Goal: Information Seeking & Learning: Find specific fact

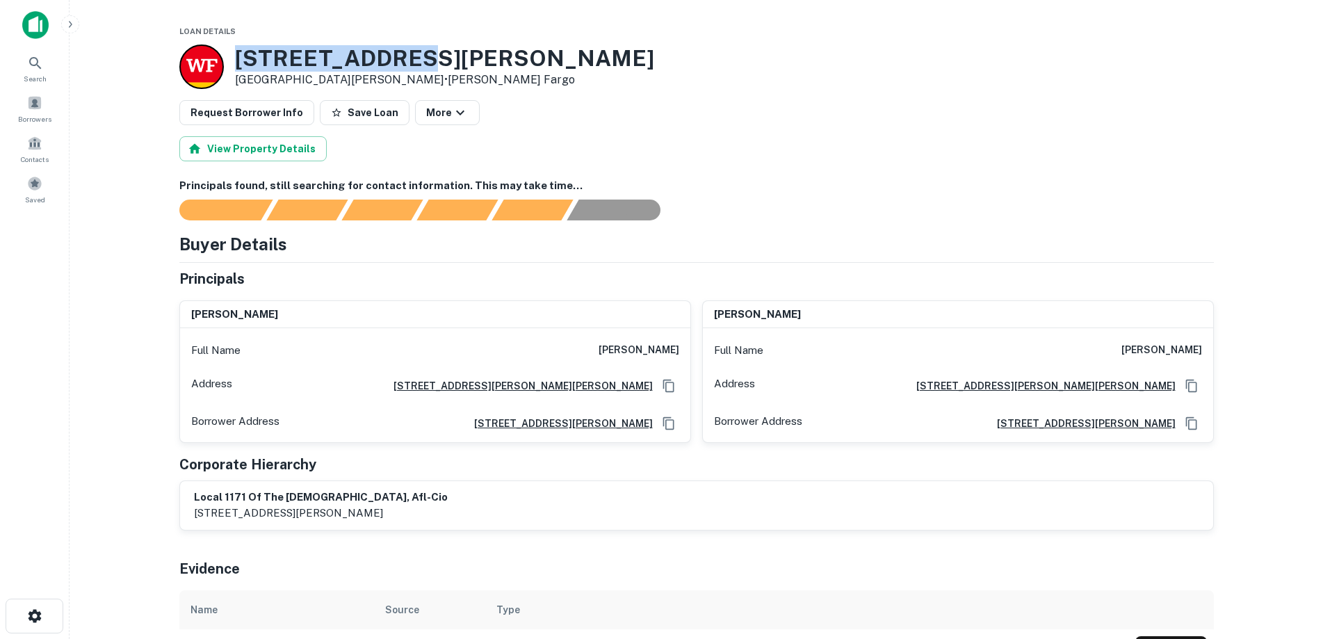
drag, startPoint x: 444, startPoint y: 65, endPoint x: 230, endPoint y: 54, distance: 213.7
click at [230, 54] on div "1124 Walsh Ave Santa Clara, CA95050 • Wells Fargo" at bounding box center [696, 66] width 1034 height 44
copy h3 "1124 Walsh Ave"
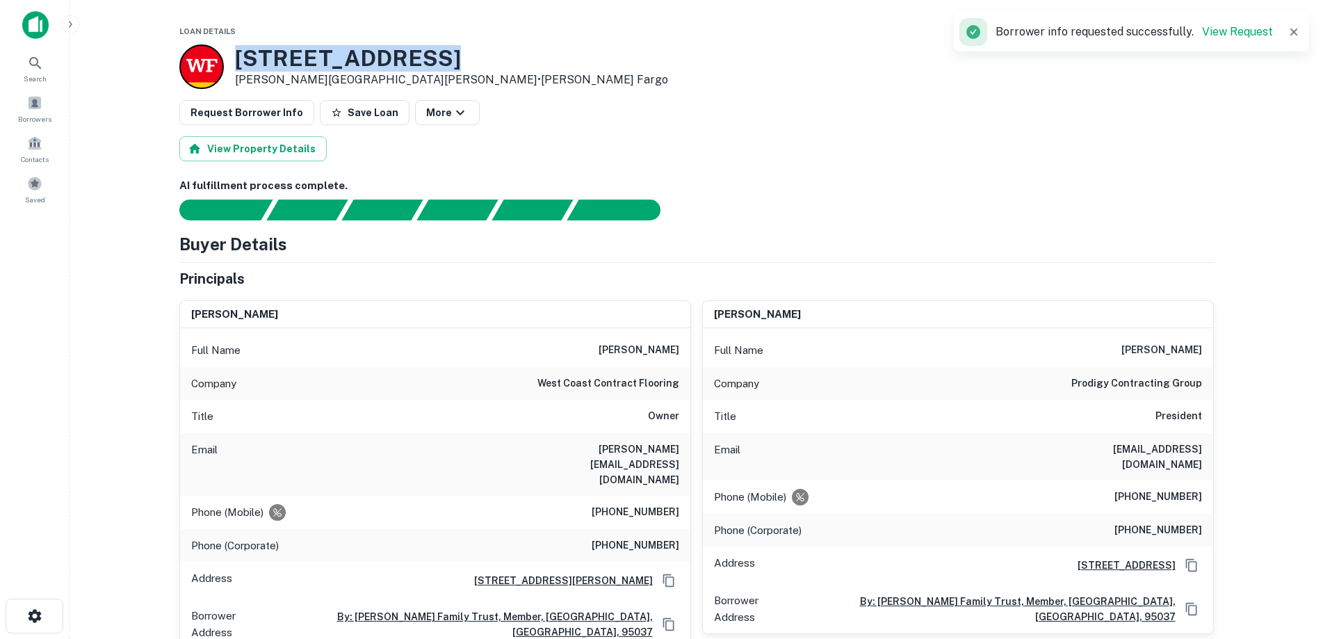
drag, startPoint x: 464, startPoint y: 56, endPoint x: 235, endPoint y: 56, distance: 229.4
click at [235, 56] on div "380 Woodview Ave Morgan Hill, CA95037 • Wells Fargo" at bounding box center [696, 66] width 1034 height 44
copy h3 "380 Woodview Ave"
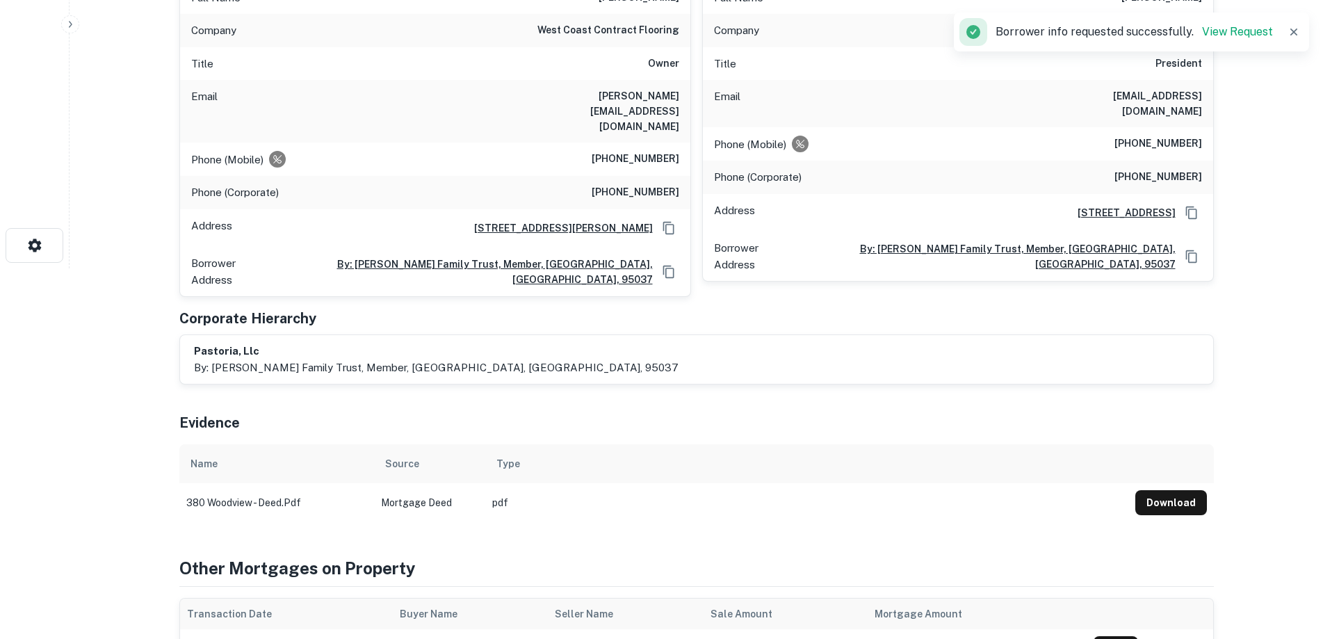
scroll to position [139, 0]
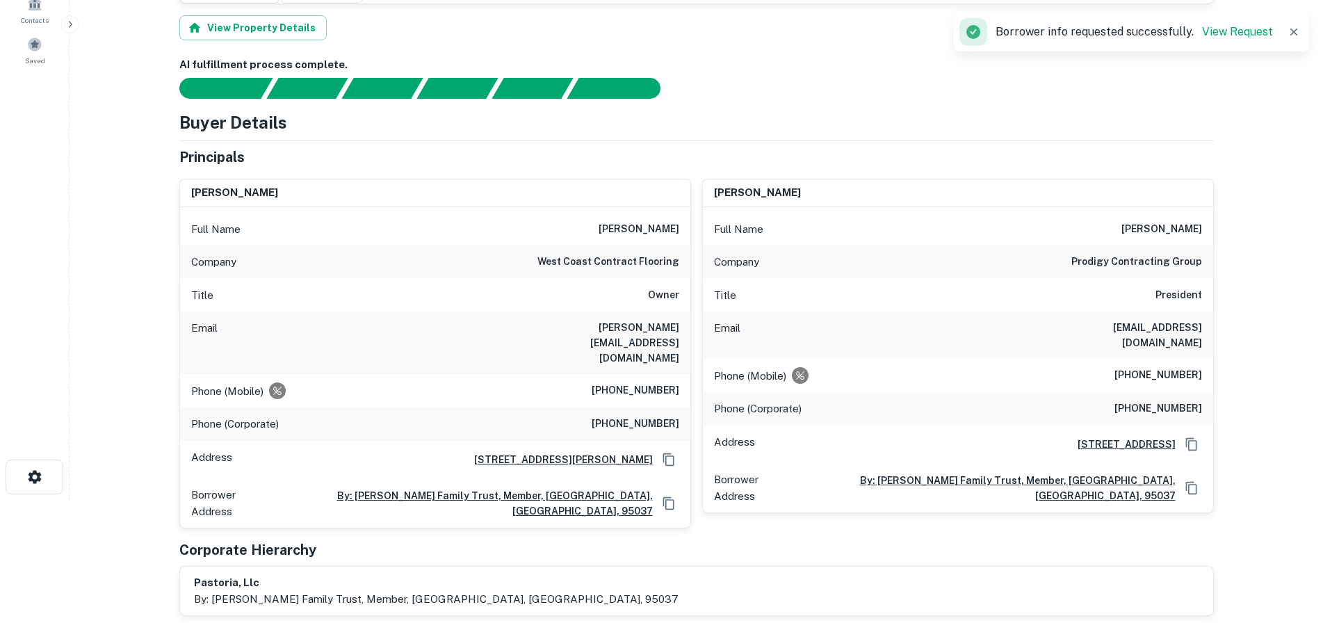
drag, startPoint x: 1204, startPoint y: 169, endPoint x: 1133, endPoint y: 177, distance: 72.1
click at [1133, 213] on div "Full Name denise griffin" at bounding box center [958, 229] width 510 height 33
copy h6 "denise griffin"
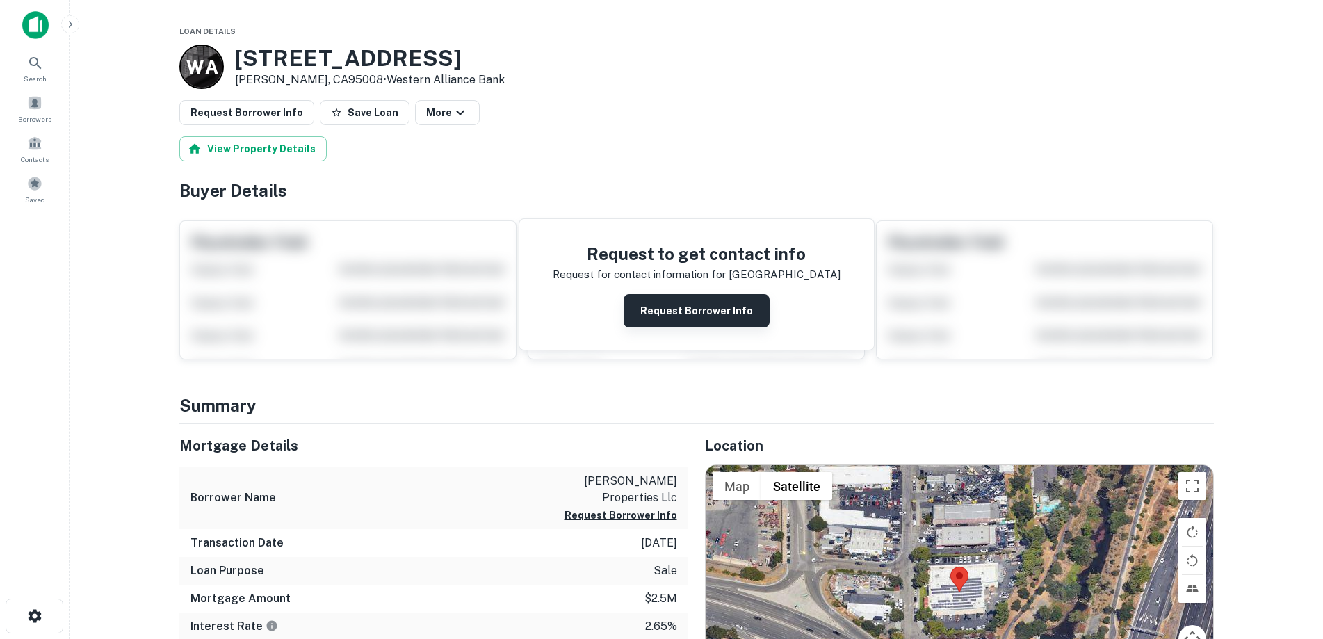
click at [679, 311] on button "Request Borrower Info" at bounding box center [697, 310] width 146 height 33
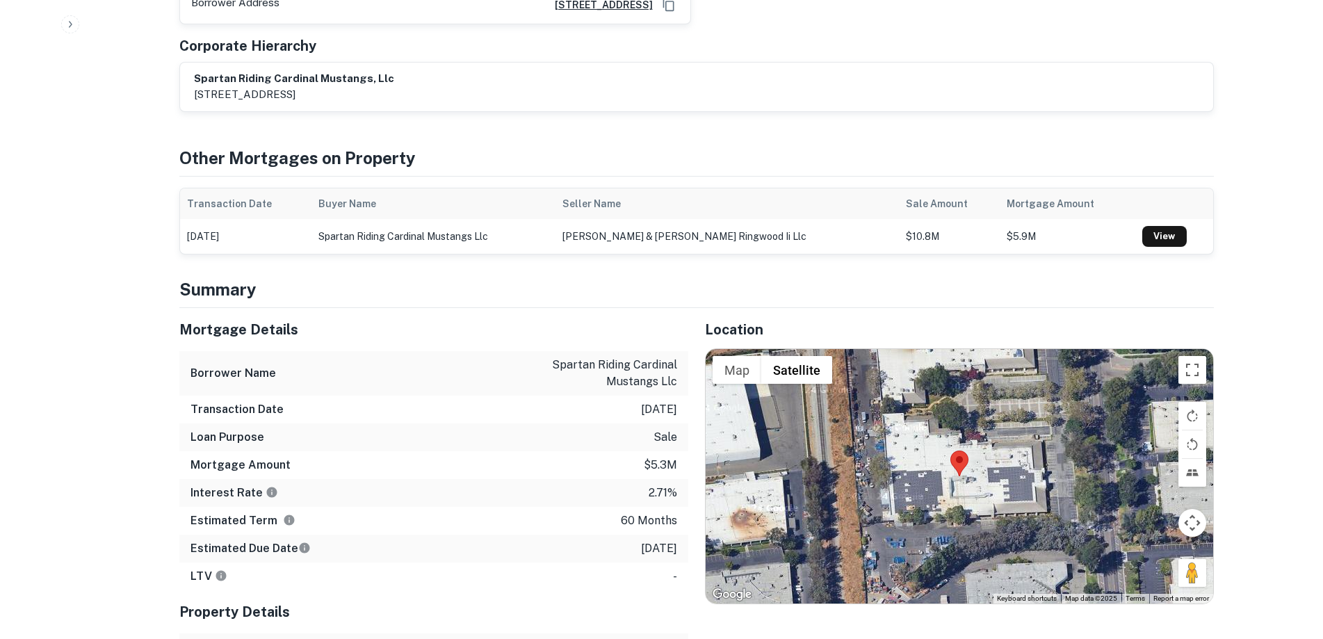
scroll to position [765, 0]
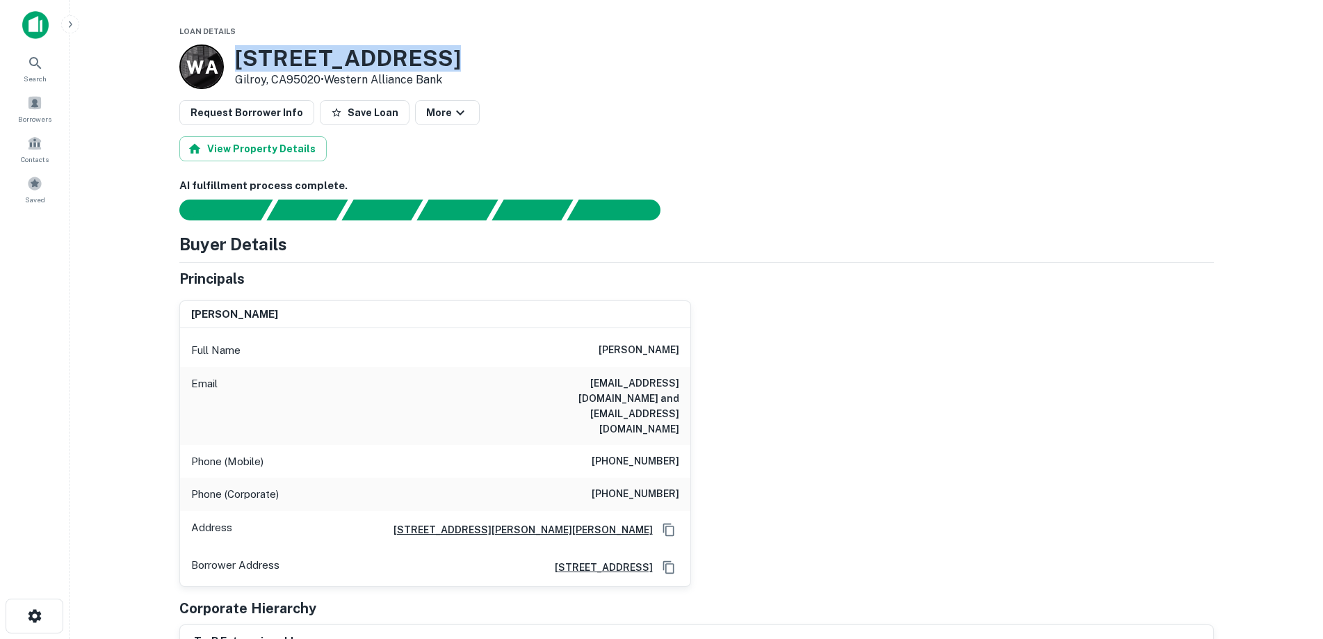
drag, startPoint x: 435, startPoint y: 58, endPoint x: 227, endPoint y: 60, distance: 207.9
click at [227, 60] on div "W A [STREET_ADDRESS][PERSON_NAME] • Western Alliance Bank" at bounding box center [320, 66] width 282 height 44
copy div "[STREET_ADDRESS]"
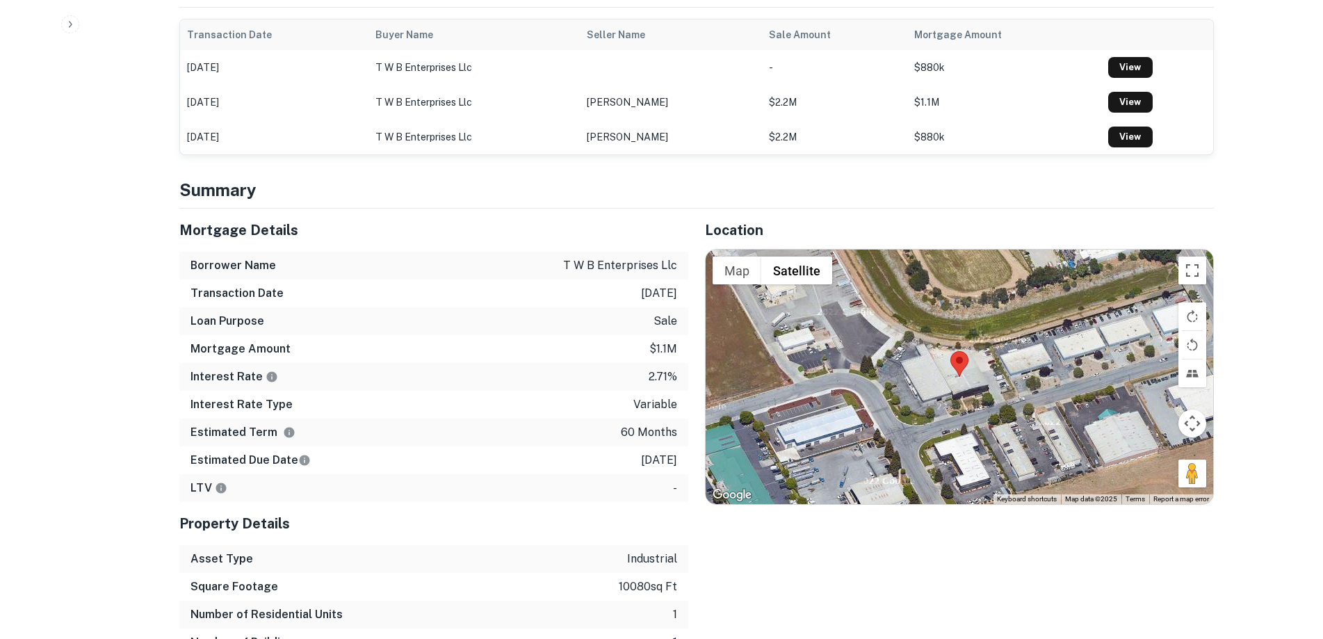
scroll to position [904, 0]
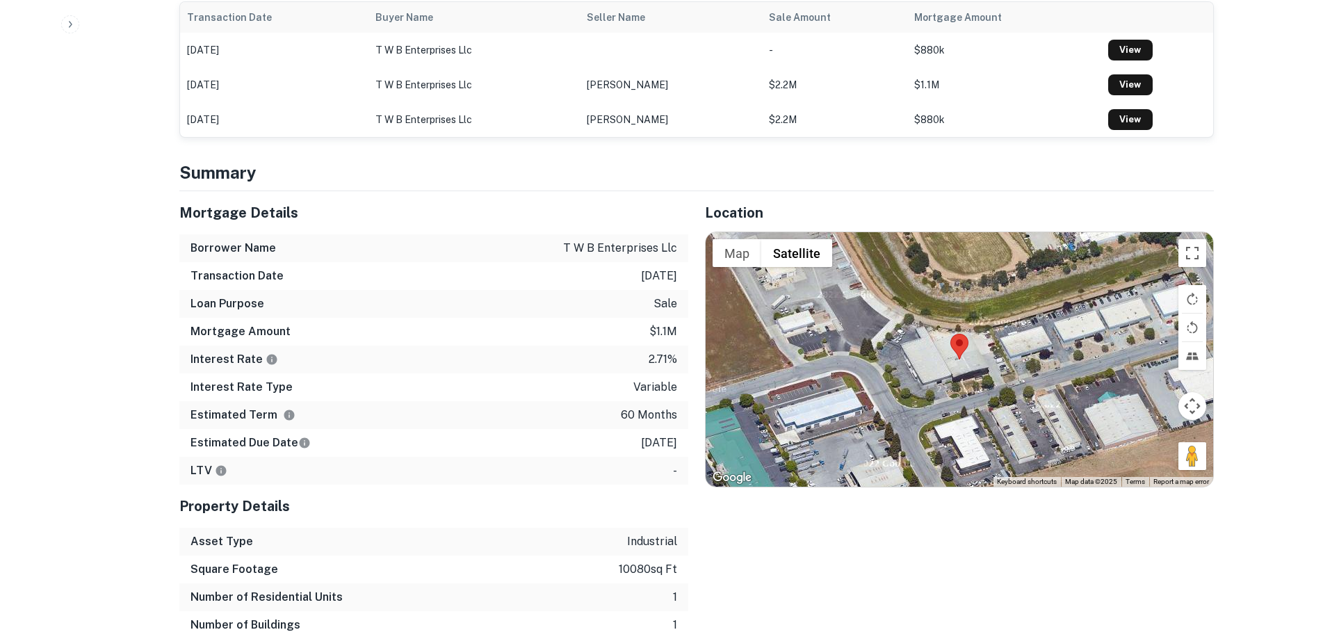
click at [856, 537] on div "Location ← Move left → Move right ↑ Move up ↓ Move down + Zoom in - Zoom out Ho…" at bounding box center [951, 442] width 526 height 503
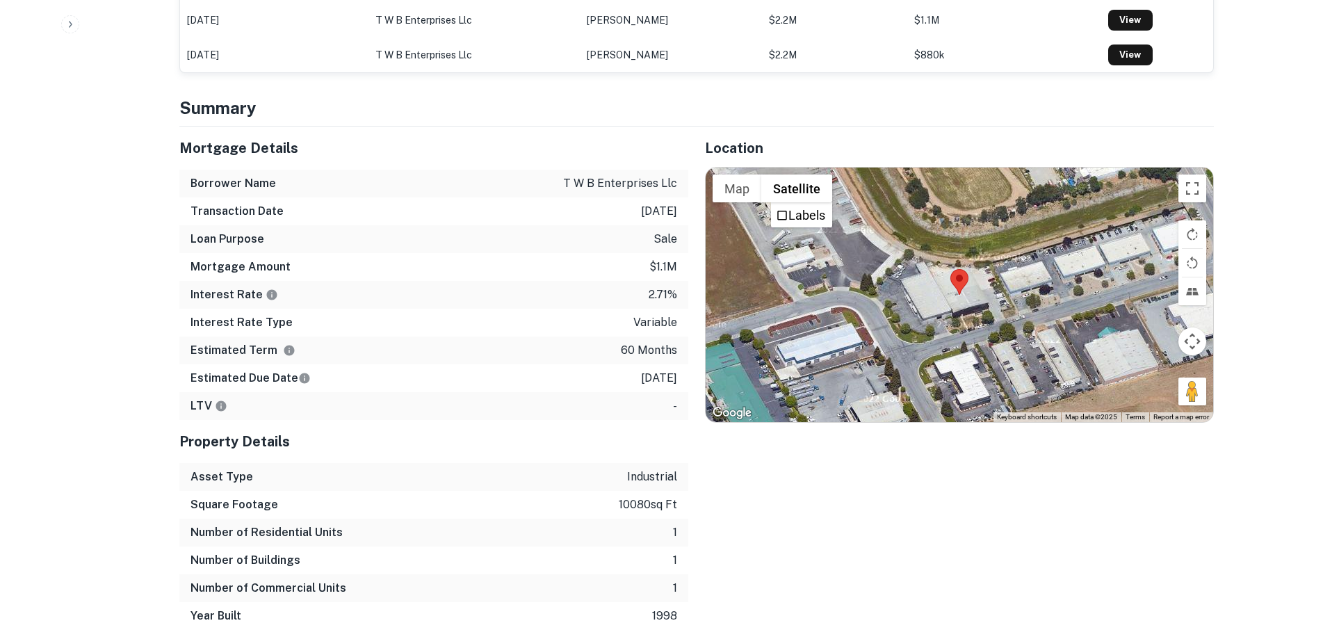
scroll to position [834, 0]
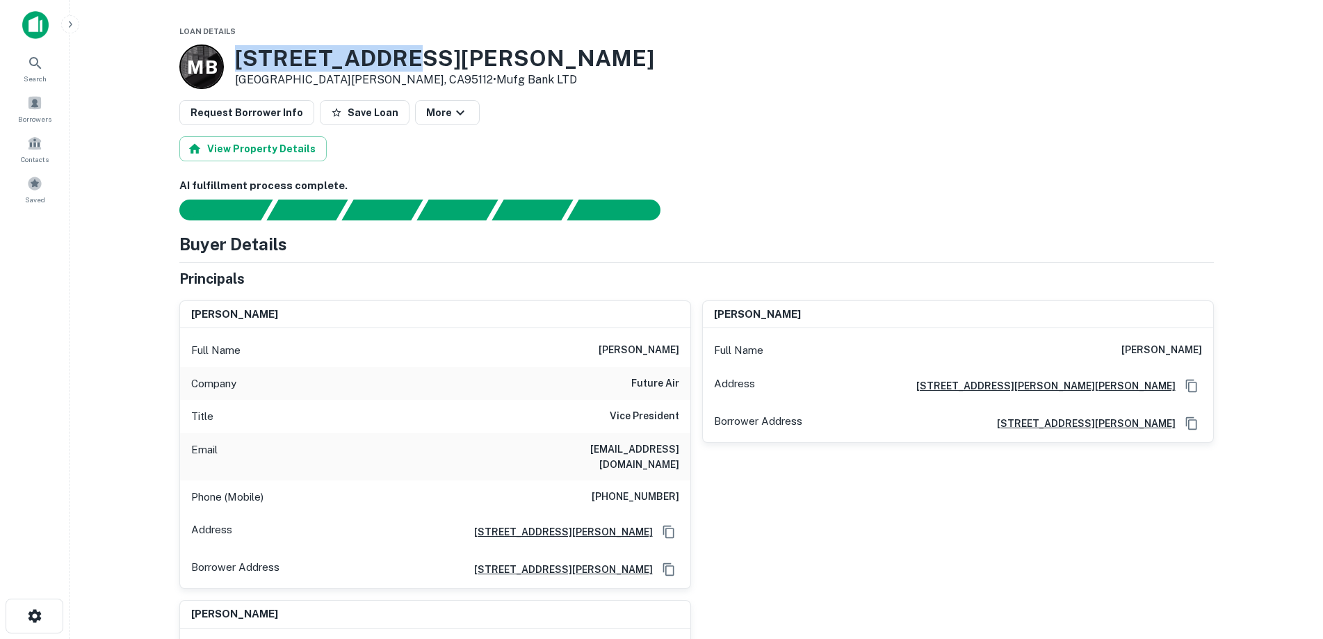
drag, startPoint x: 415, startPoint y: 54, endPoint x: 235, endPoint y: 48, distance: 180.2
click at [235, 48] on h3 "270 Kinney Dr" at bounding box center [444, 58] width 419 height 26
copy h3 "270 Kinney Dr"
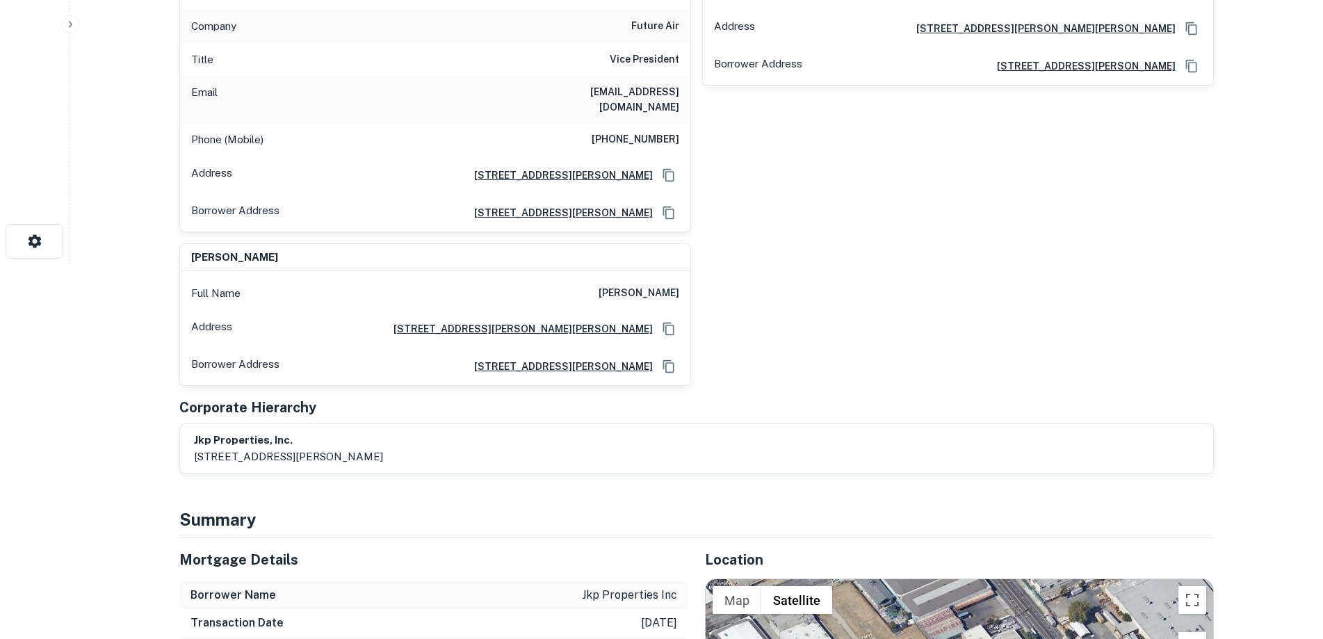
scroll to position [556, 0]
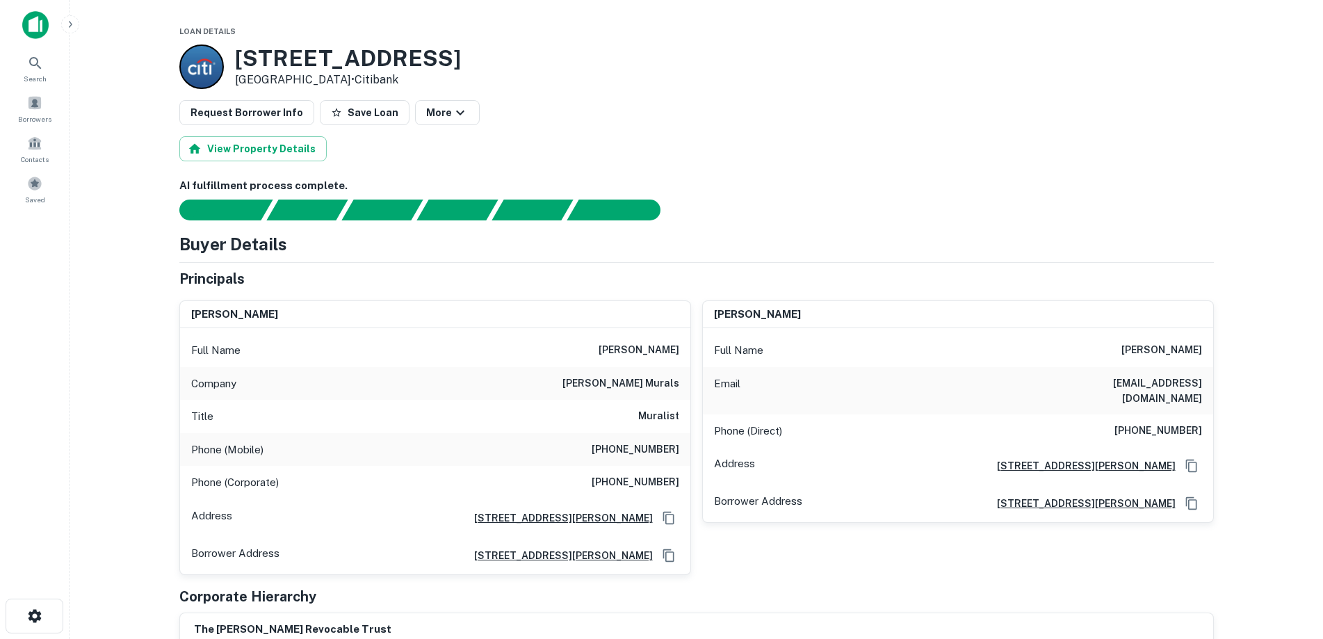
drag, startPoint x: 460, startPoint y: 49, endPoint x: 236, endPoint y: 49, distance: 223.9
click at [236, 49] on div "3849 Page Mill Rd Los Altos Hills, CA94022 • Citibank" at bounding box center [696, 66] width 1034 height 44
copy h3 "3849 Page Mill Rd"
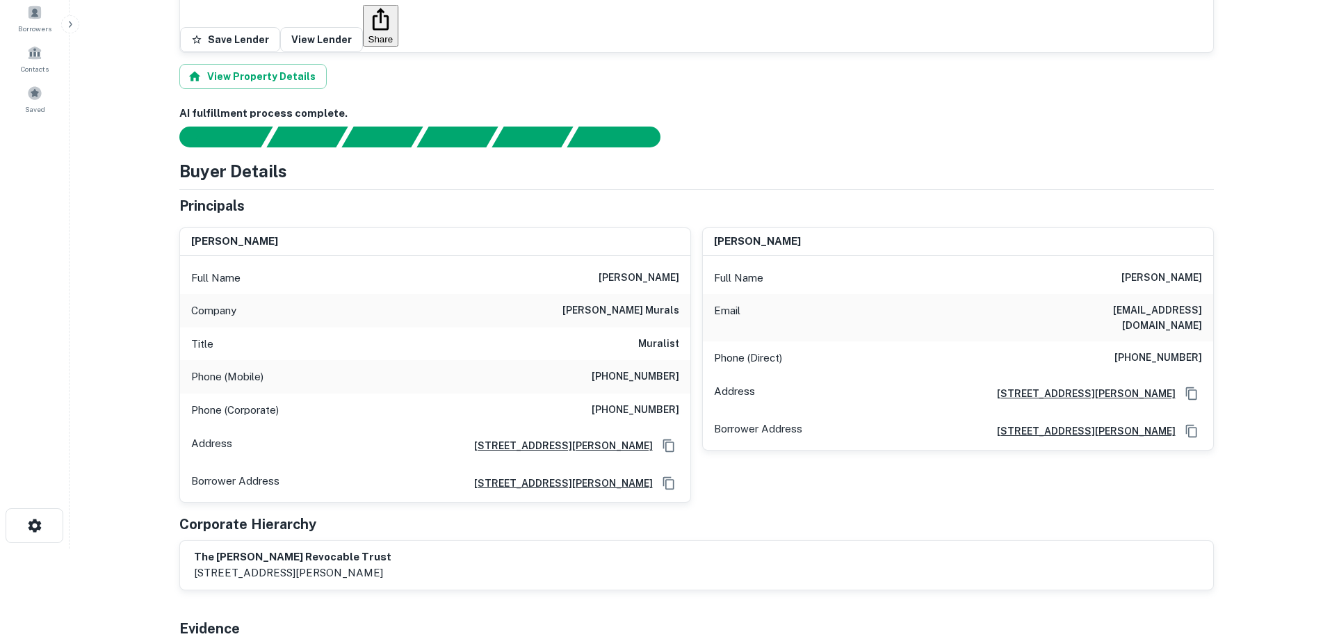
scroll to position [70, 0]
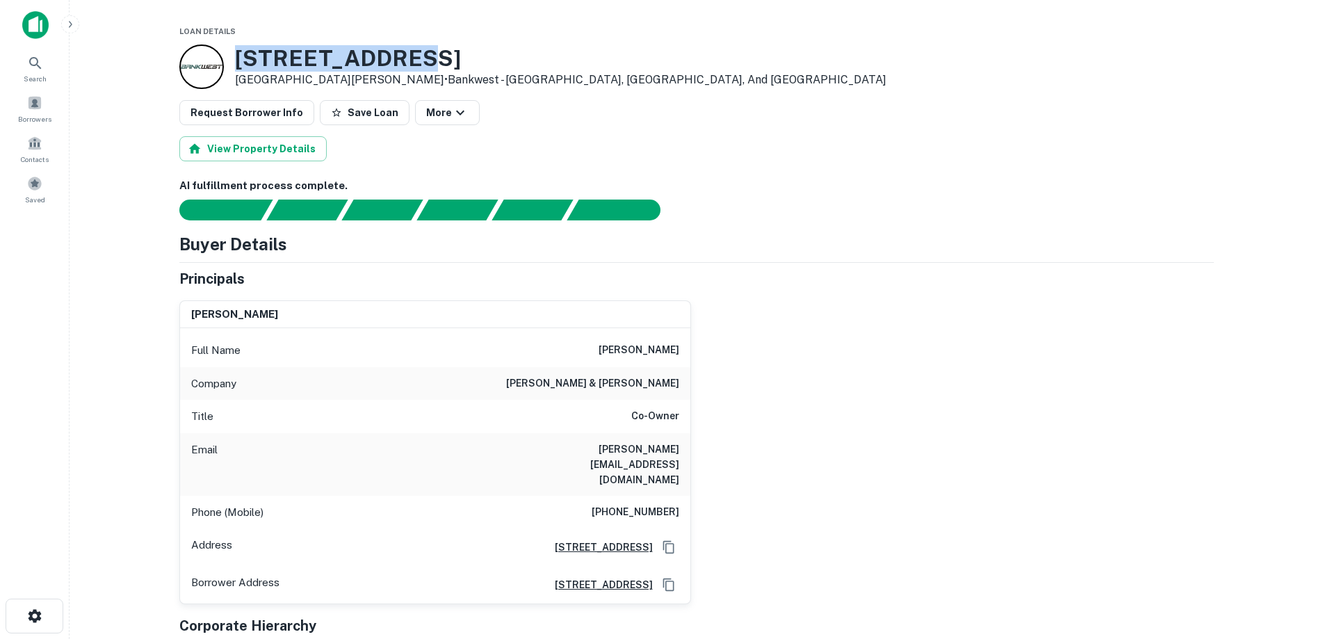
drag, startPoint x: 417, startPoint y: 48, endPoint x: 236, endPoint y: 63, distance: 182.0
click at [236, 63] on h3 "961 Hamline St" at bounding box center [560, 58] width 651 height 26
copy h3 "961 Hamline St"
drag, startPoint x: 432, startPoint y: 51, endPoint x: 238, endPoint y: 63, distance: 195.0
click at [238, 63] on h3 "961 Hamline St" at bounding box center [560, 58] width 651 height 26
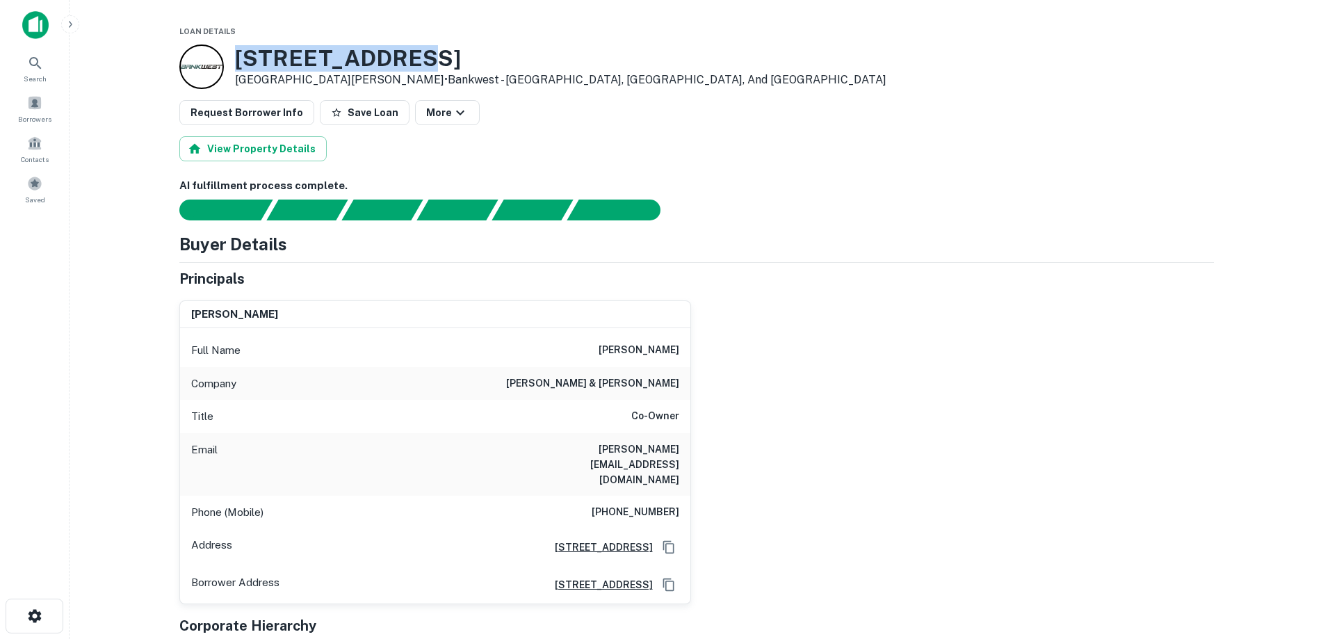
copy h3 "961 Hamline St"
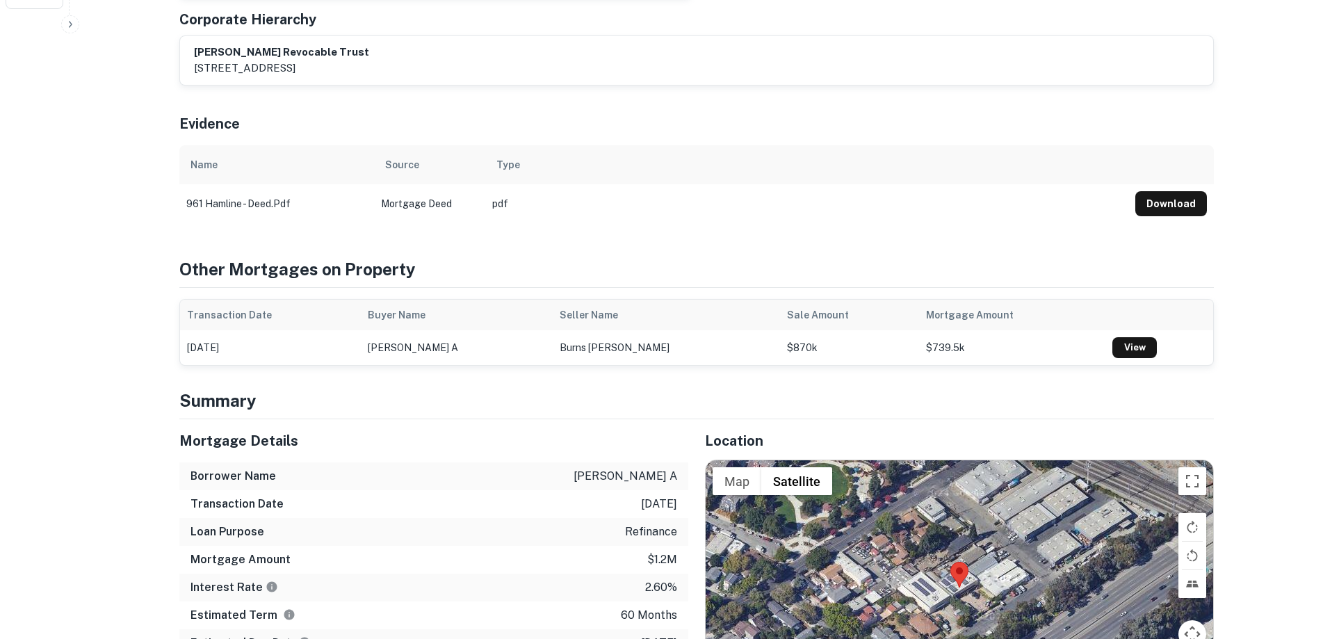
scroll to position [765, 0]
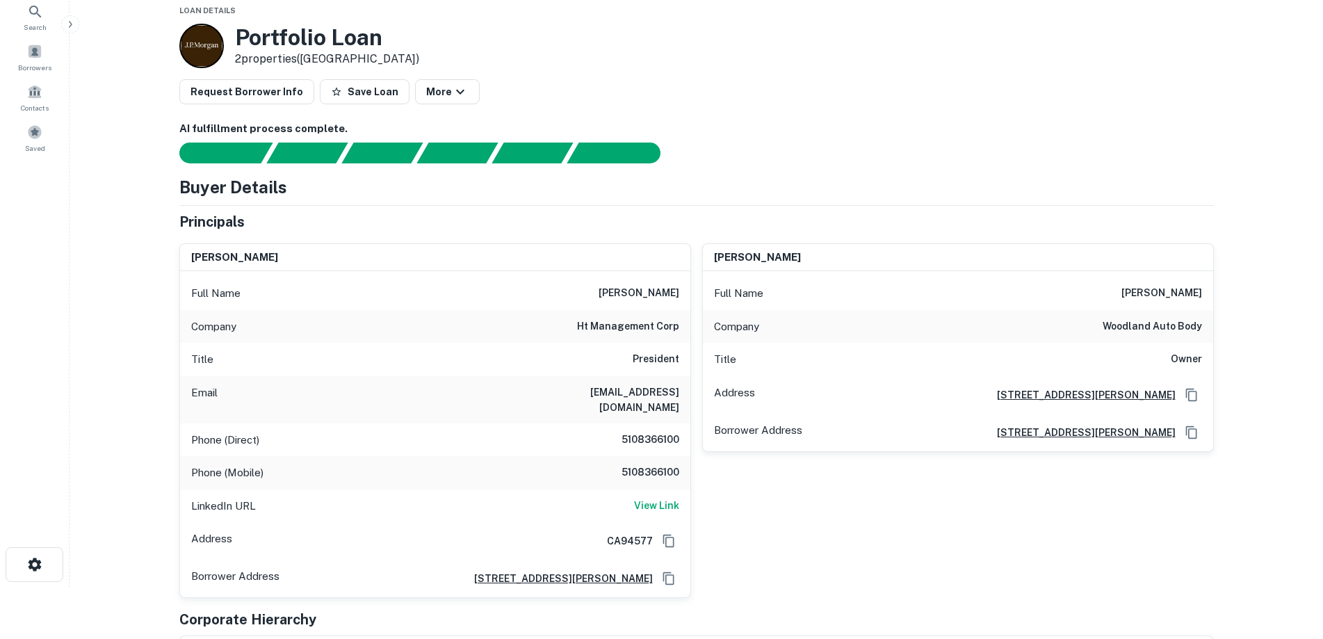
scroll to position [139, 0]
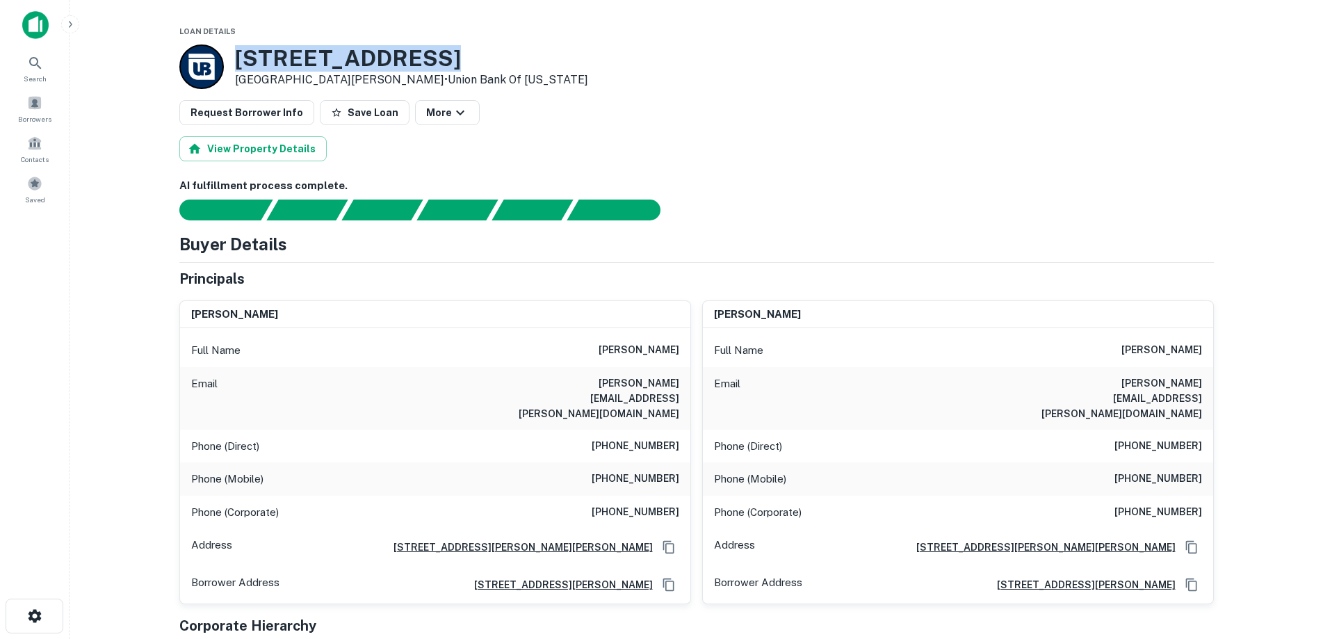
click at [754, 63] on div "885 Auzerais Ave San Jose, CA95126 • Union Bank Of Michigan" at bounding box center [696, 66] width 1034 height 44
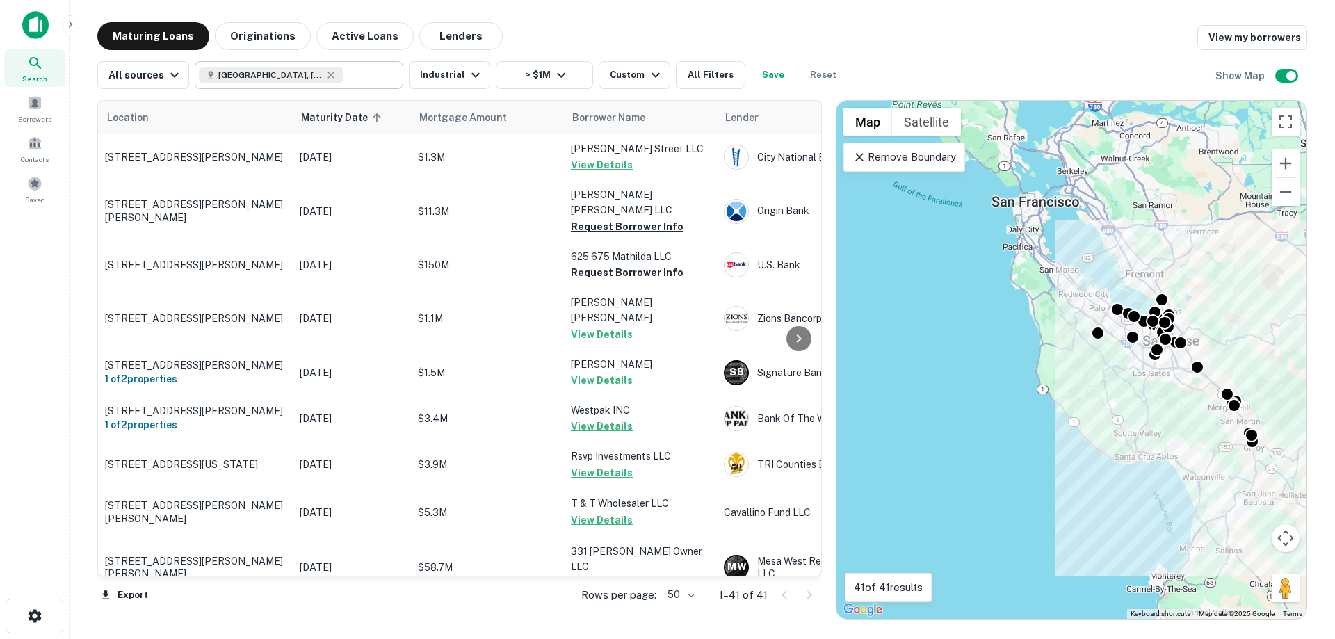
drag, startPoint x: 326, startPoint y: 76, endPoint x: 319, endPoint y: 74, distance: 7.3
click at [328, 76] on icon at bounding box center [331, 75] width 6 height 6
type input "**********"
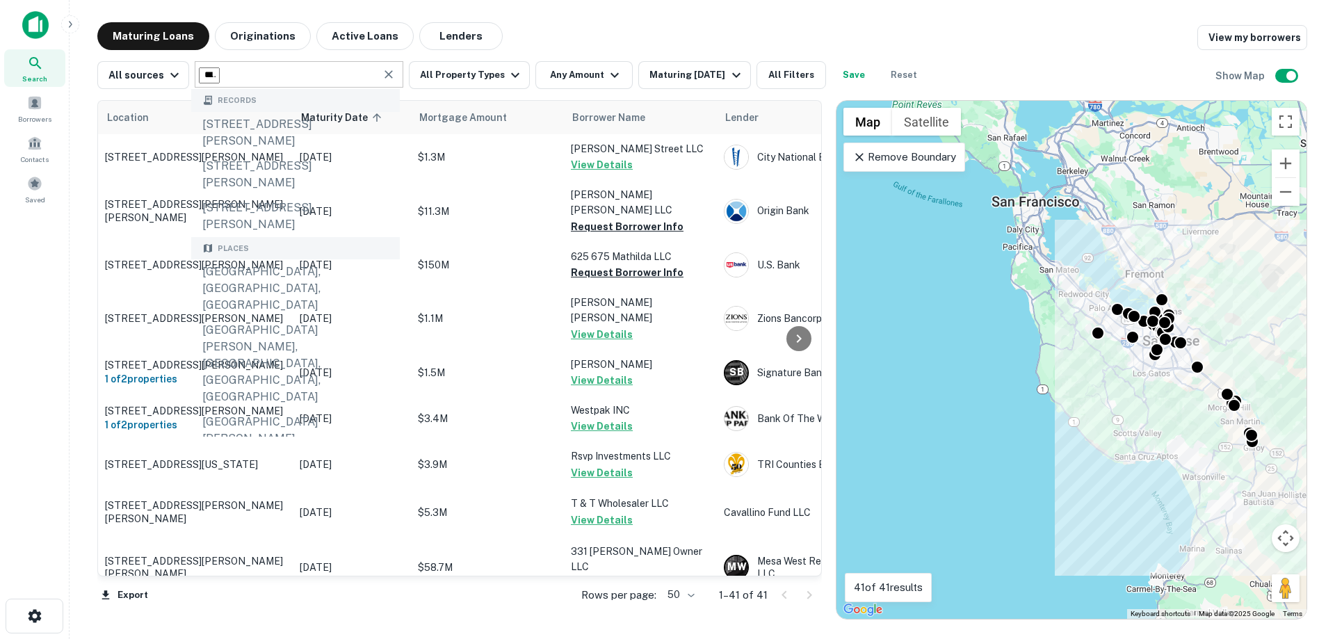
drag, startPoint x: 362, startPoint y: 74, endPoint x: 5, endPoint y: 74, distance: 357.3
click at [3, 74] on div "**********" at bounding box center [667, 319] width 1335 height 639
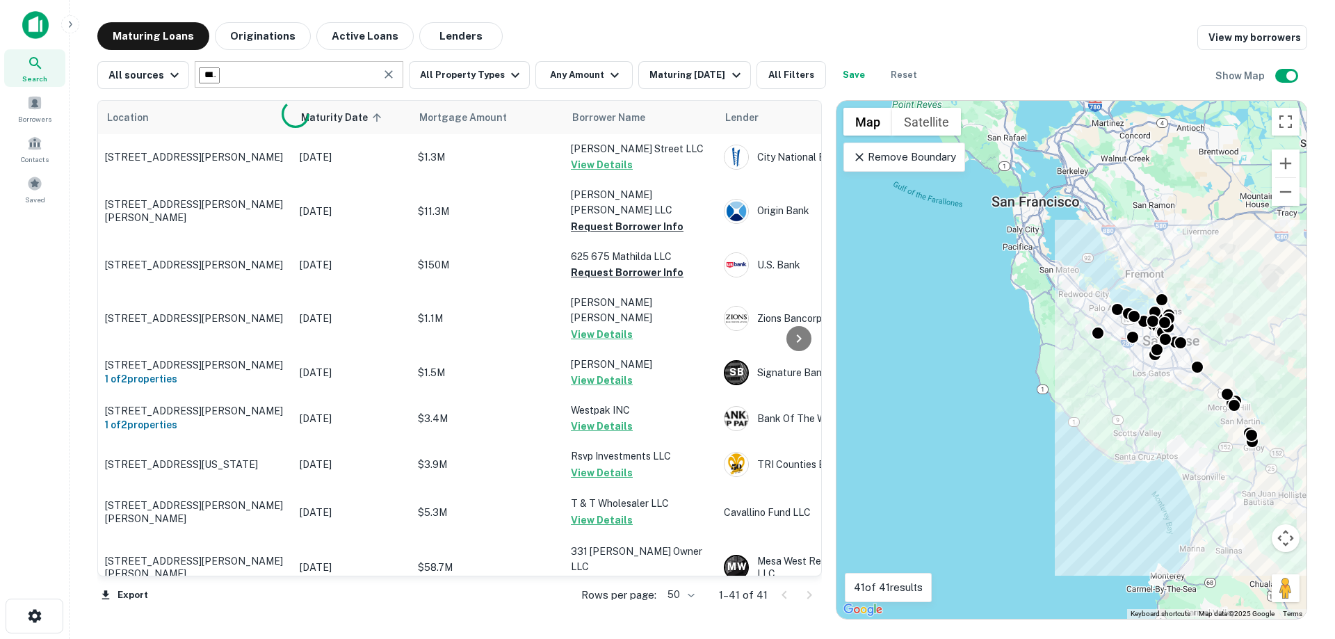
type input "*******"
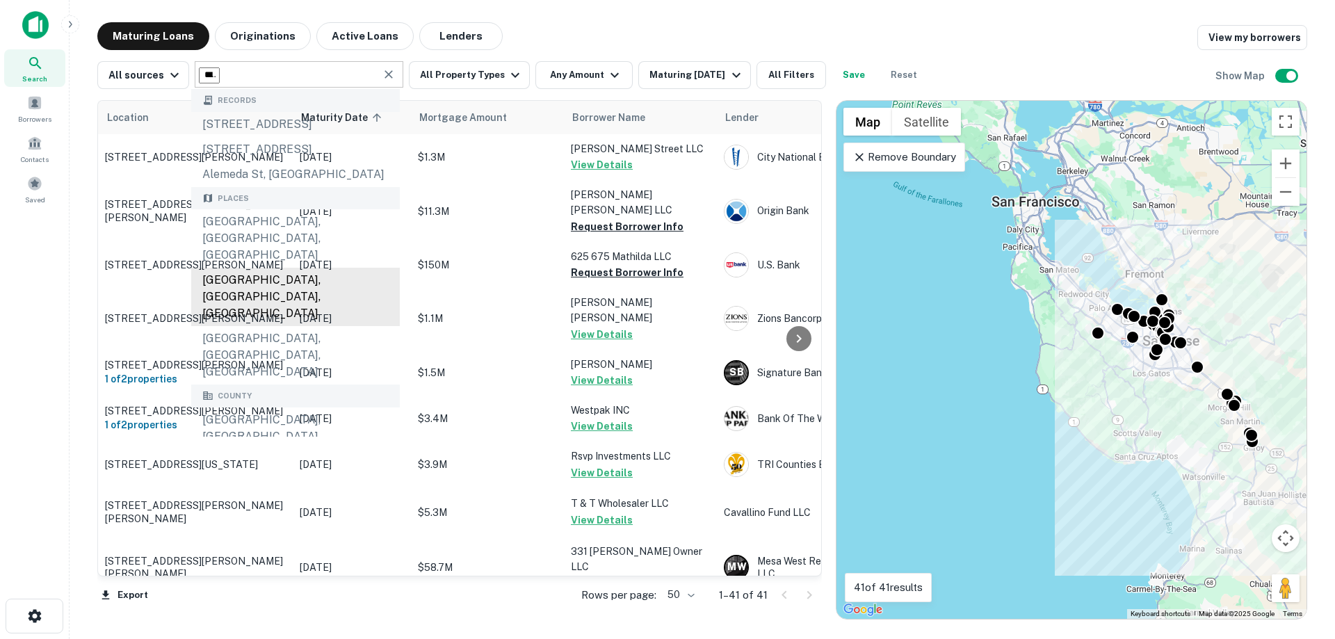
click at [305, 268] on div "Alameda County, CA, USA" at bounding box center [295, 297] width 209 height 58
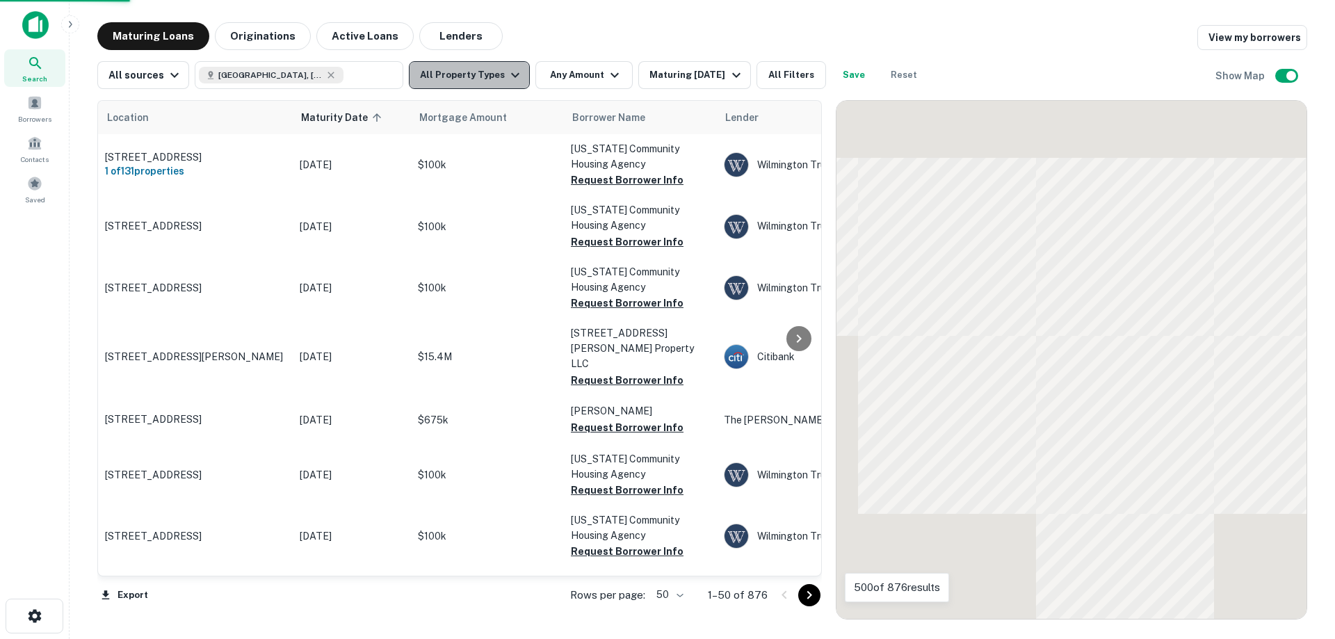
click at [489, 78] on button "All Property Types" at bounding box center [469, 75] width 121 height 28
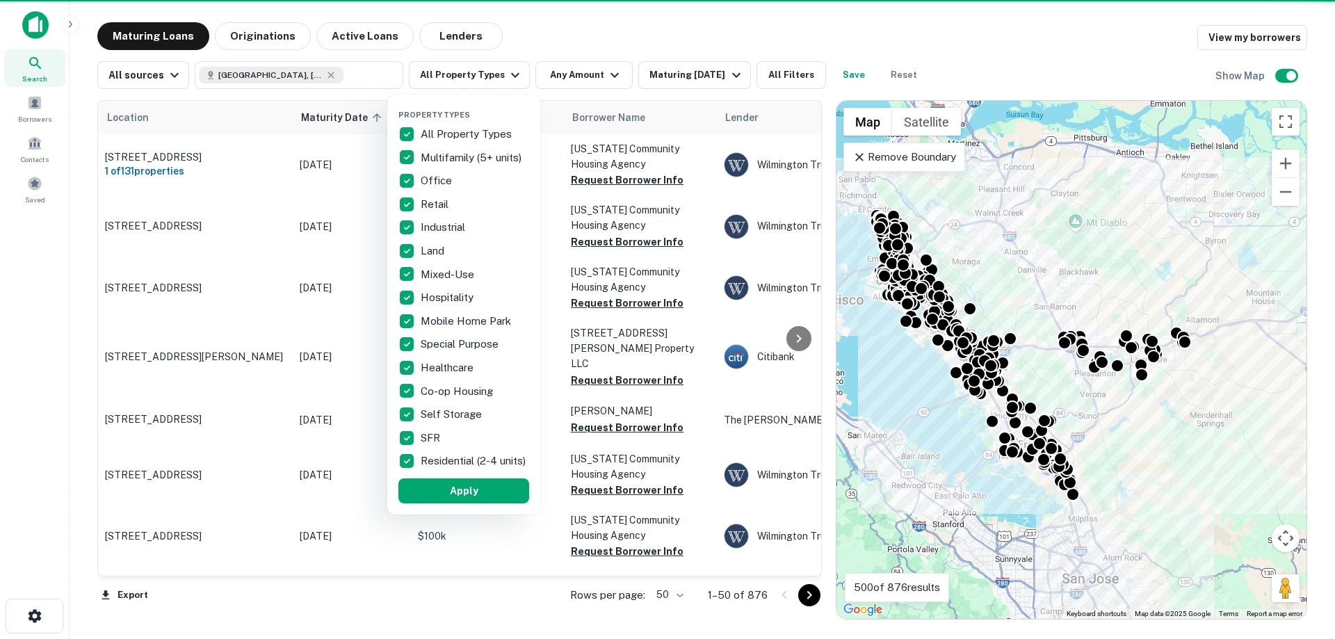
click at [441, 136] on p "All Property Types" at bounding box center [468, 134] width 94 height 17
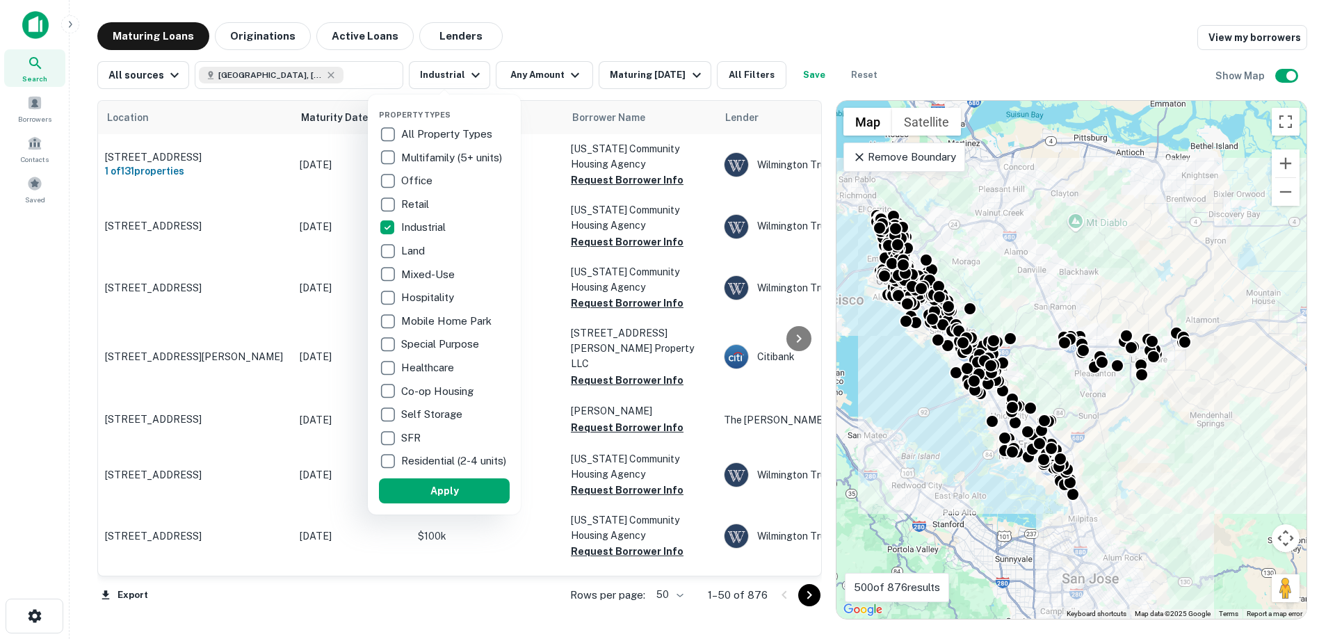
click at [530, 82] on div at bounding box center [667, 319] width 1335 height 639
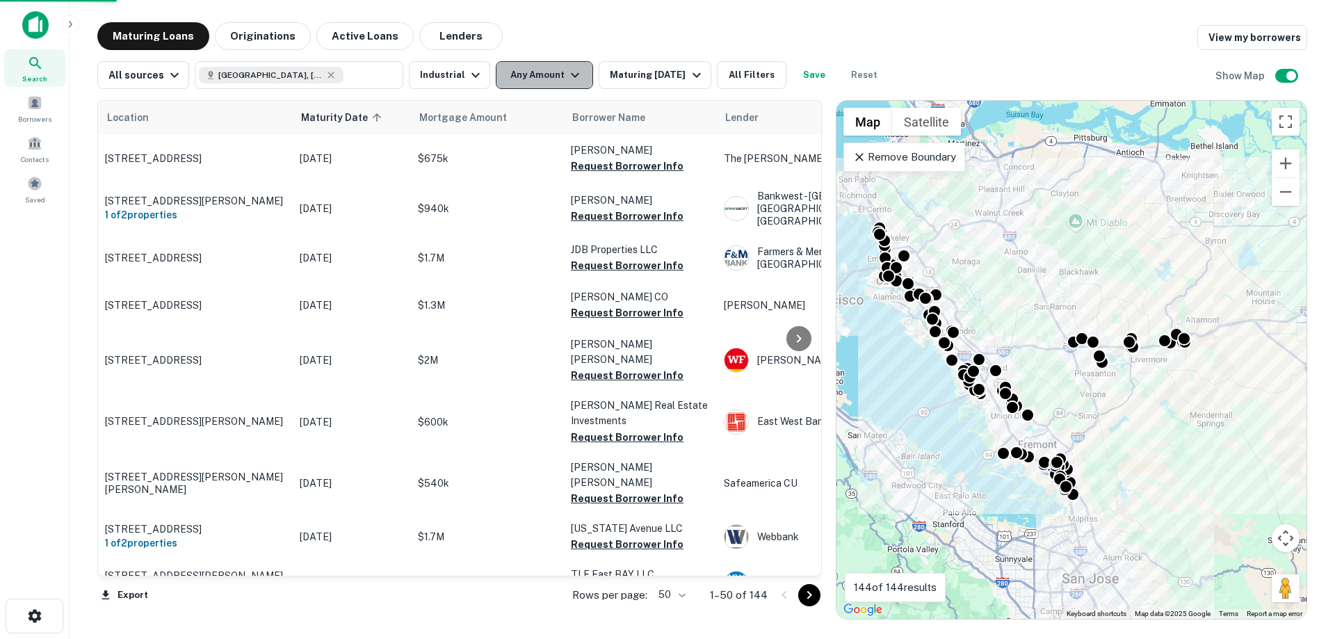
click at [546, 73] on button "Any Amount" at bounding box center [544, 75] width 97 height 28
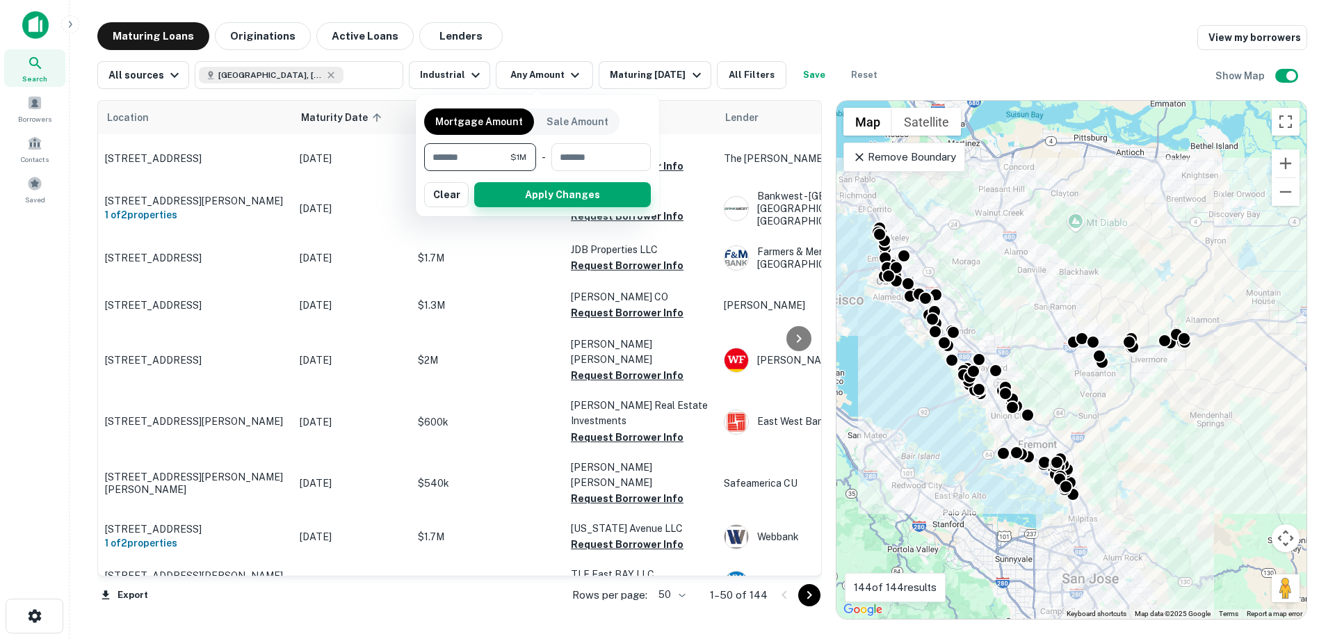
type input "*******"
click at [571, 186] on button "Apply Changes" at bounding box center [562, 194] width 177 height 25
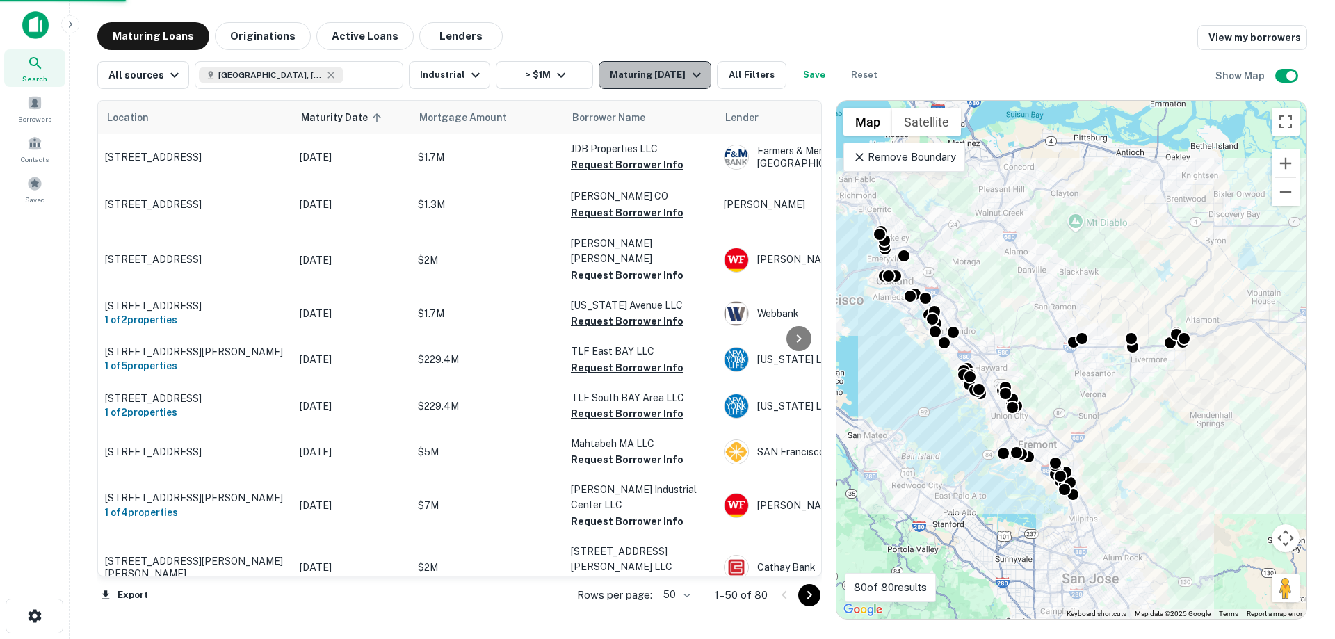
click at [701, 79] on icon "button" at bounding box center [696, 75] width 17 height 17
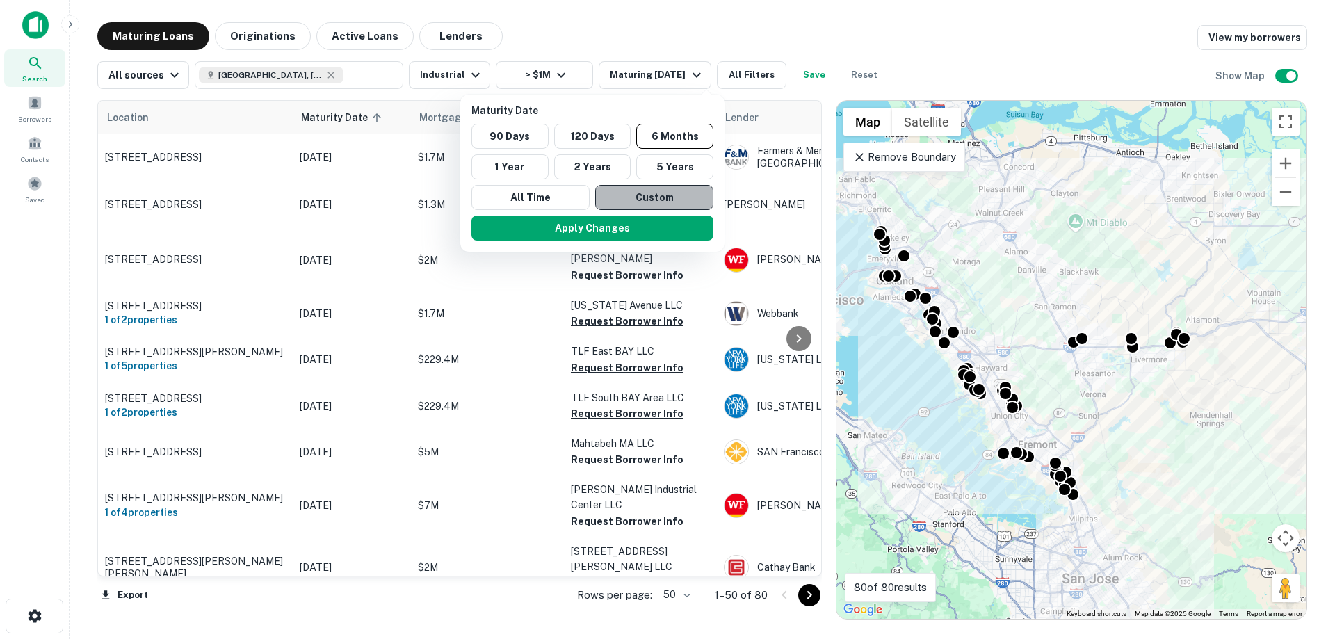
click at [652, 193] on button "Custom" at bounding box center [654, 197] width 118 height 25
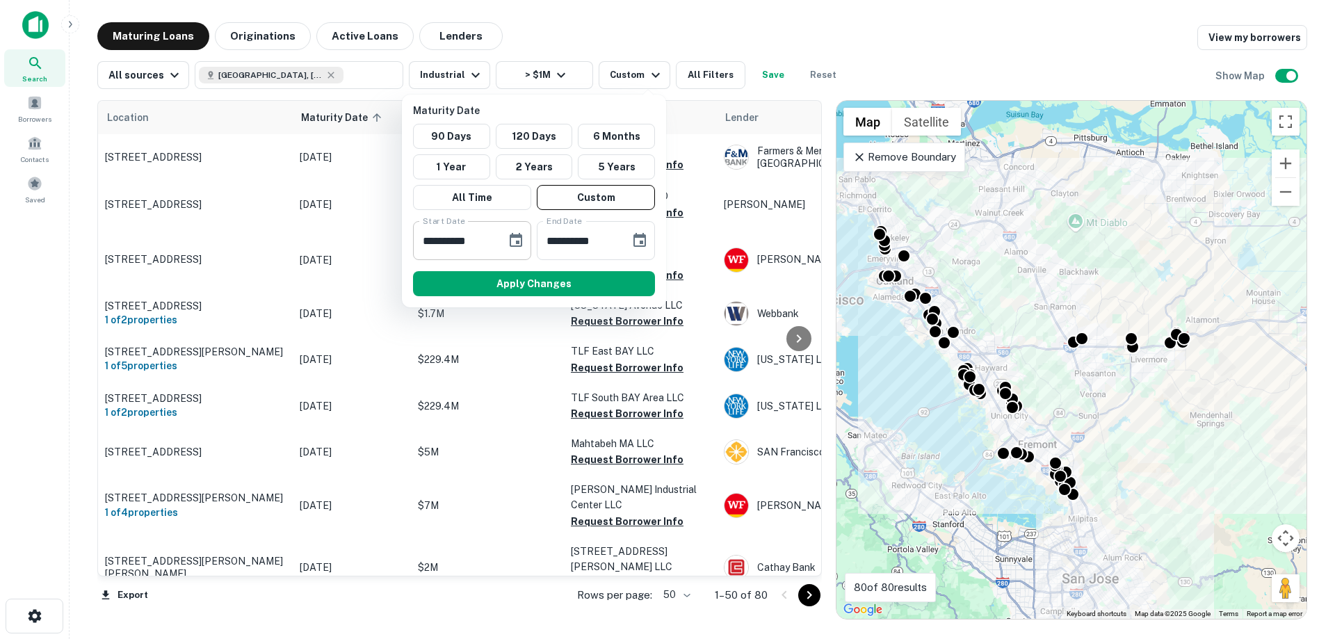
click at [513, 250] on button "Choose date, selected date is Feb 13, 2025" at bounding box center [516, 241] width 28 height 28
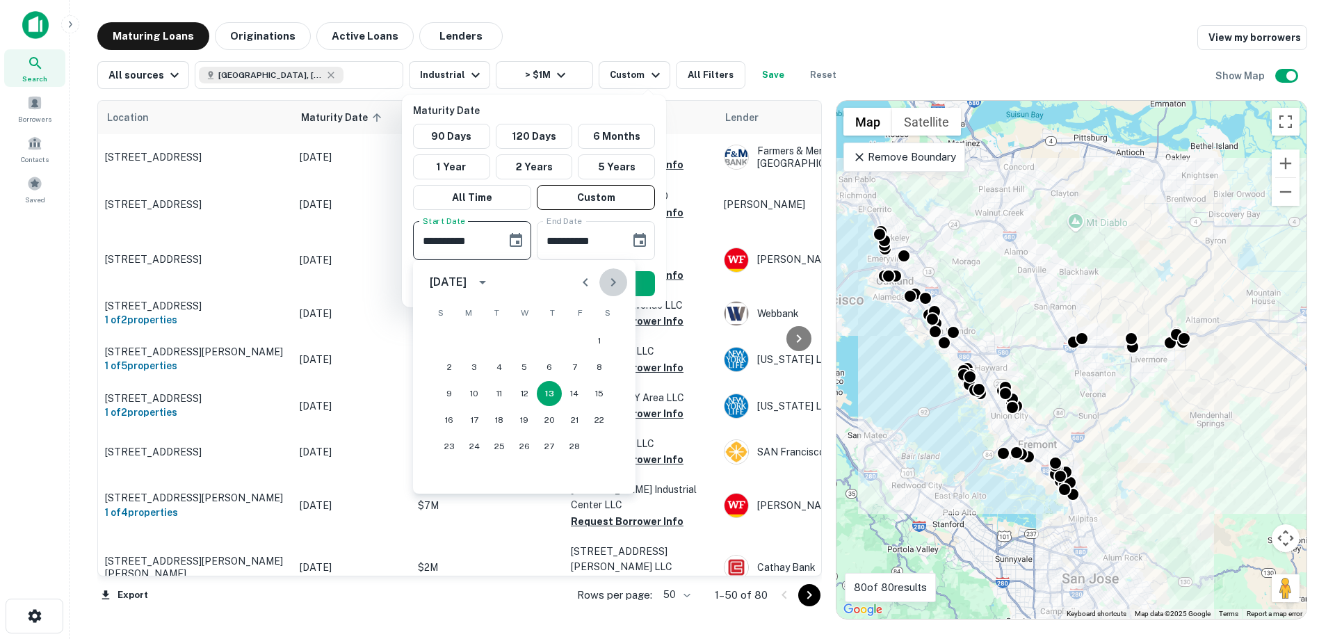
click at [612, 279] on icon "Next month" at bounding box center [613, 282] width 5 height 8
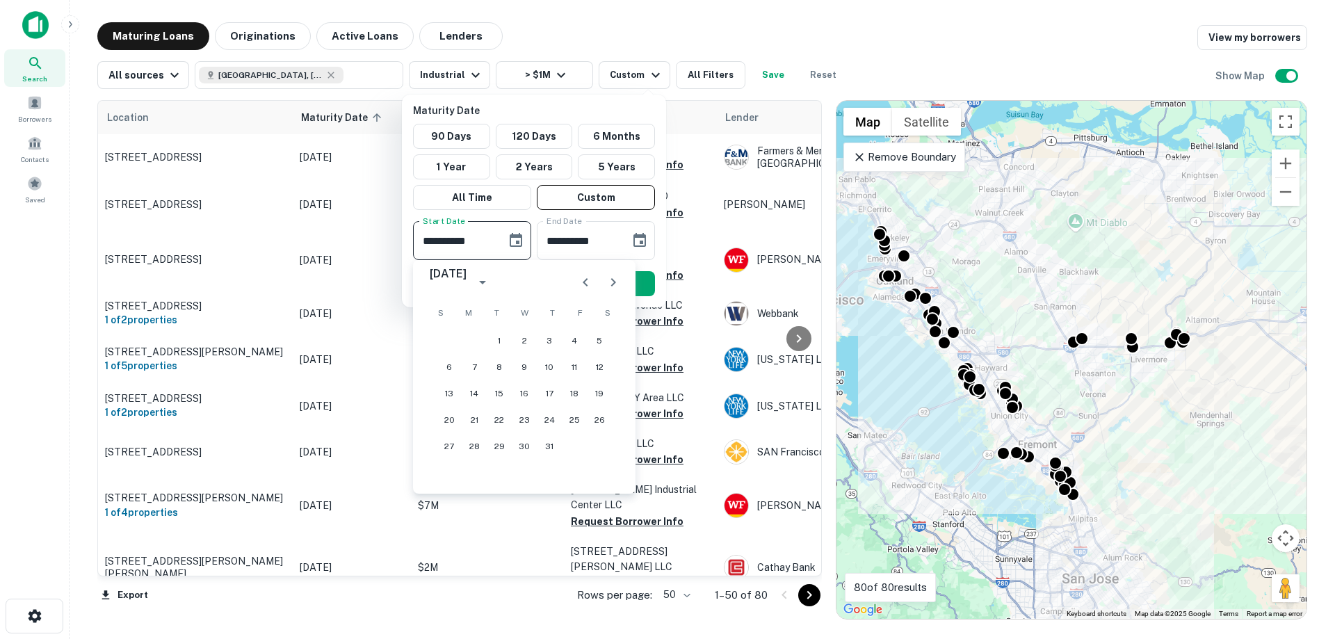
click at [612, 279] on icon "Next month" at bounding box center [613, 282] width 5 height 8
click at [604, 348] on button "1" at bounding box center [599, 340] width 25 height 25
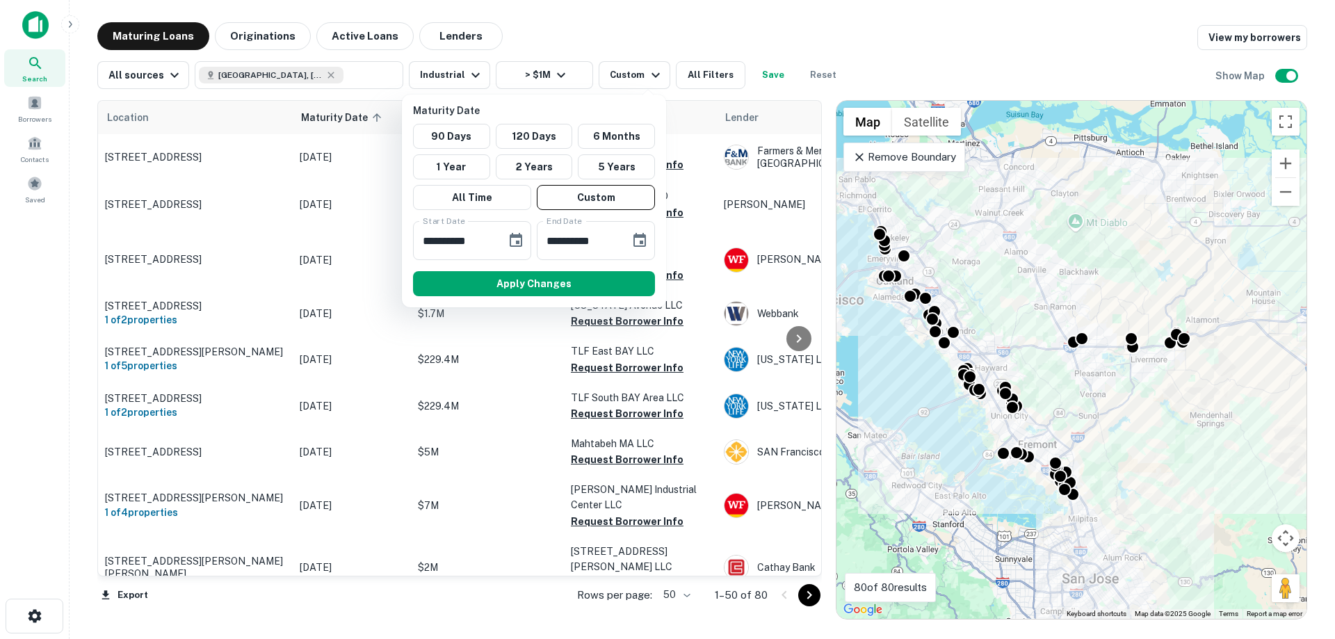
type input "**********"
click at [644, 242] on icon "Choose date, selected date is Aug 12, 2025" at bounding box center [639, 240] width 17 height 17
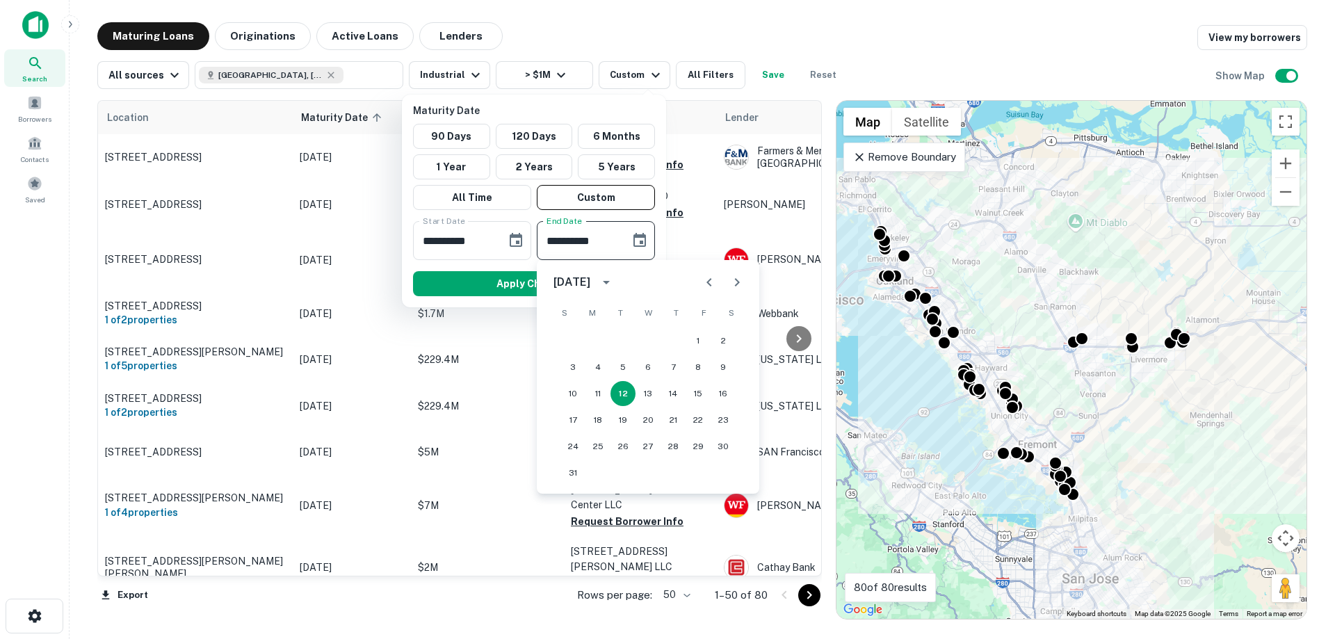
click at [740, 282] on icon "Next month" at bounding box center [737, 282] width 17 height 17
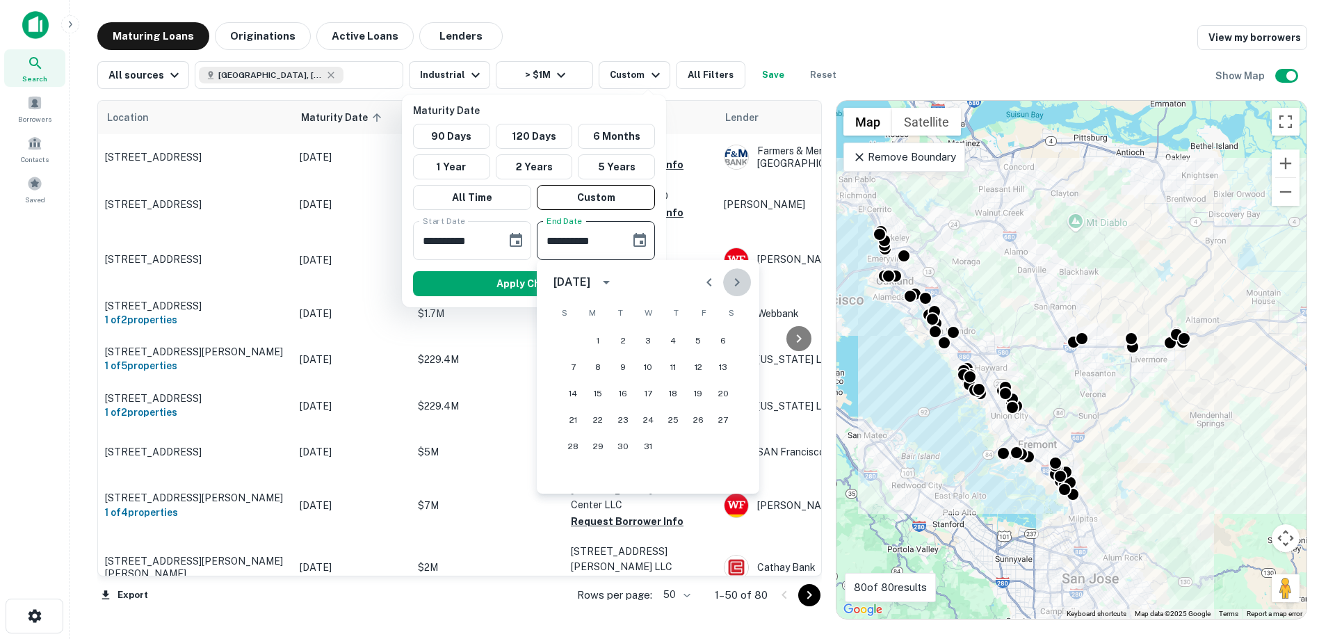
click at [740, 282] on icon "Next month" at bounding box center [737, 282] width 17 height 17
click at [707, 284] on icon "Previous month" at bounding box center [709, 282] width 17 height 17
click at [724, 419] on button "28" at bounding box center [723, 419] width 25 height 25
type input "**********"
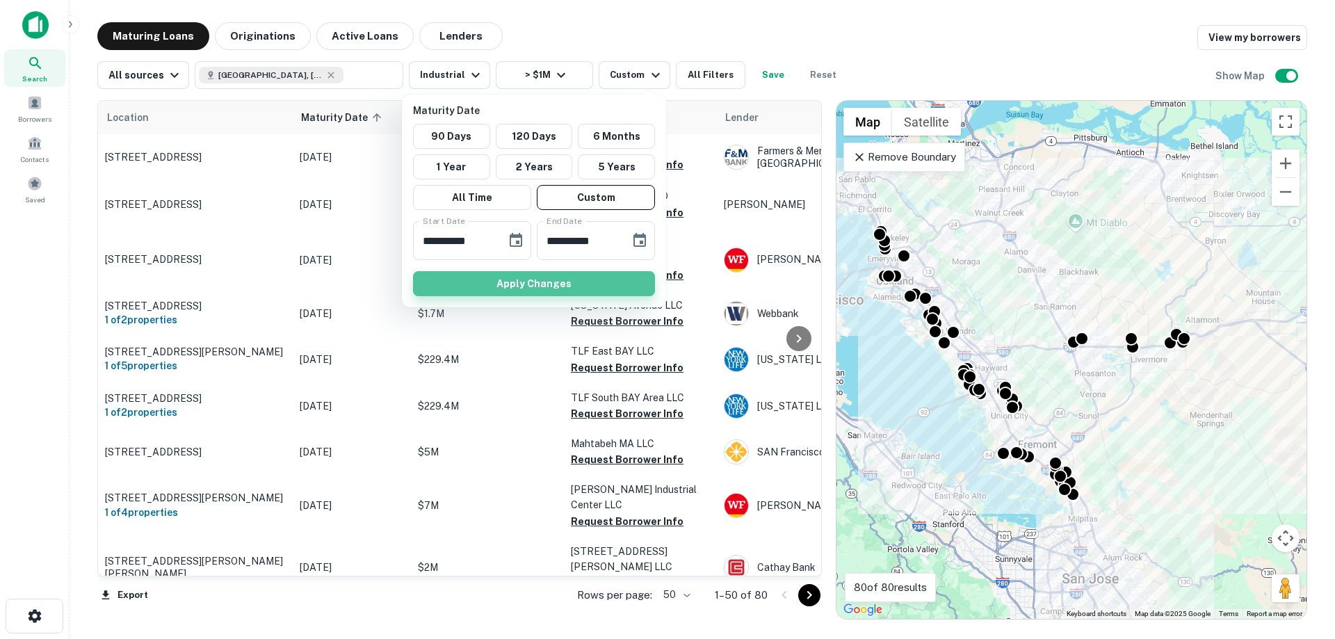
click at [586, 281] on button "Apply Changes" at bounding box center [534, 283] width 242 height 25
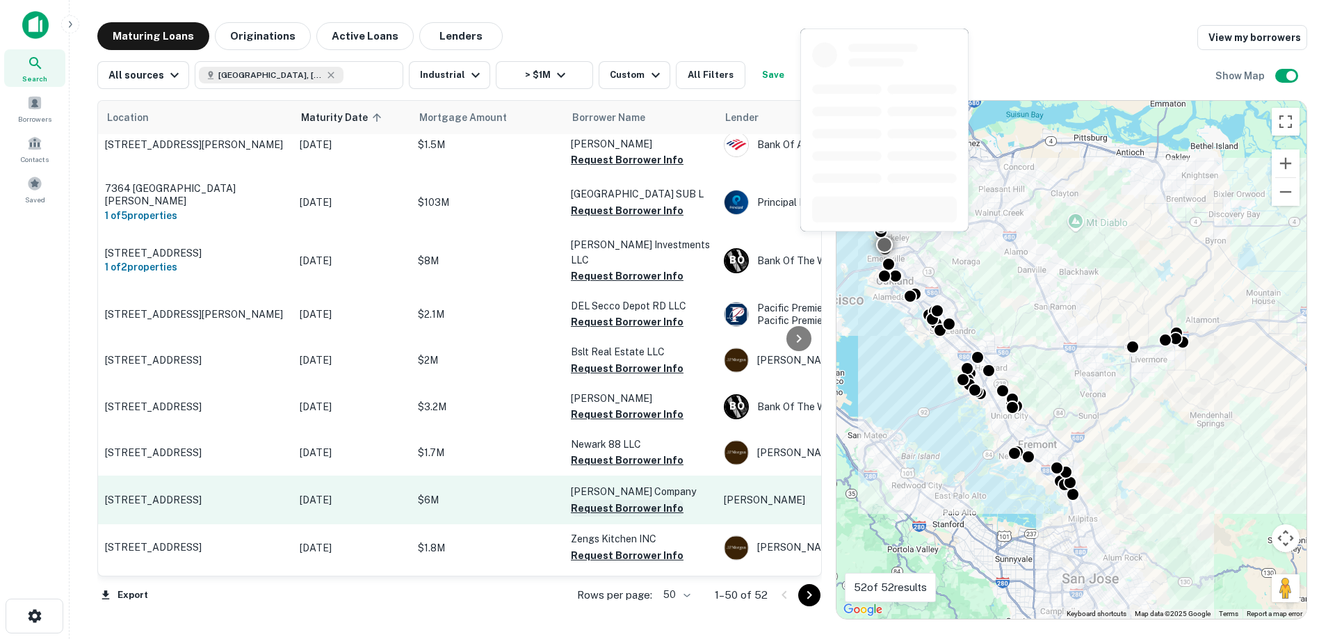
scroll to position [1043, 0]
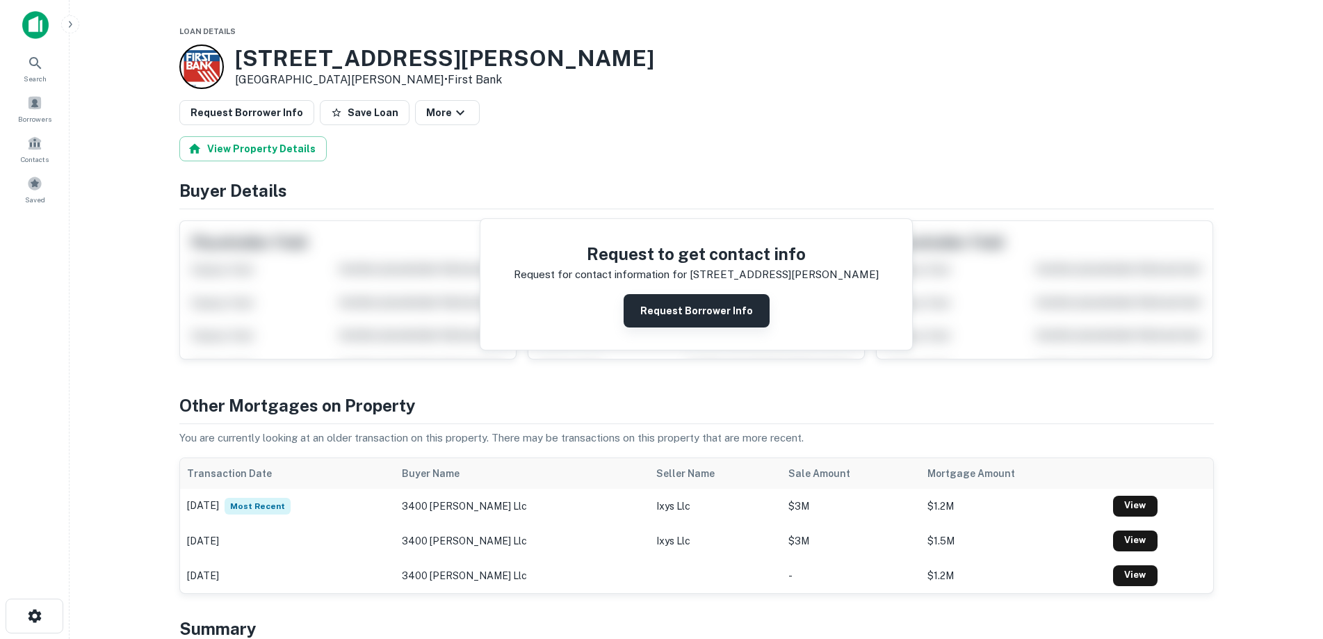
click at [697, 314] on button "Request Borrower Info" at bounding box center [697, 310] width 146 height 33
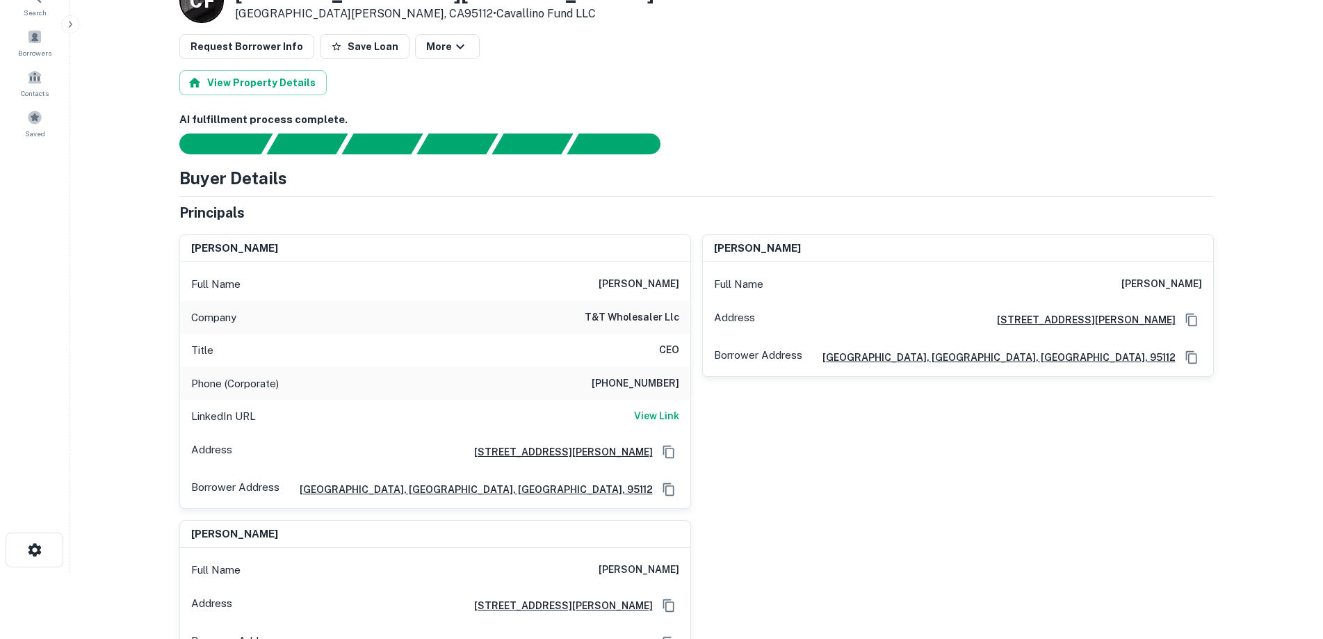
scroll to position [70, 0]
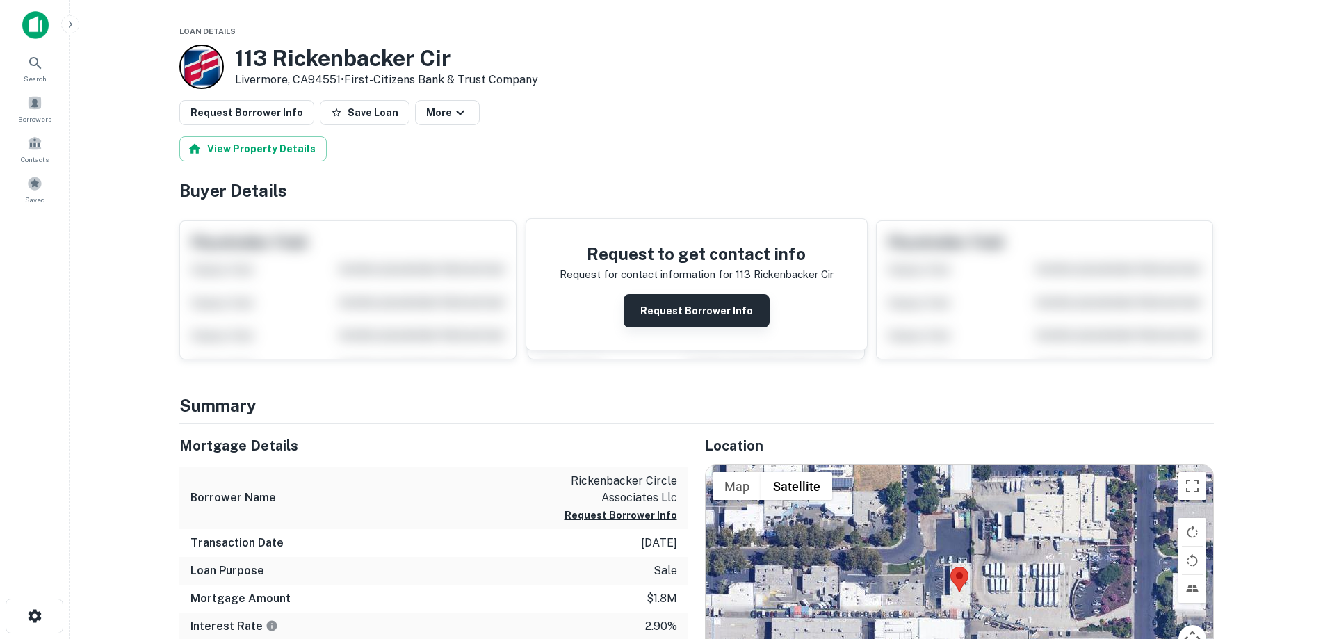
click at [676, 307] on button "Request Borrower Info" at bounding box center [697, 310] width 146 height 33
